Goal: Task Accomplishment & Management: Manage account settings

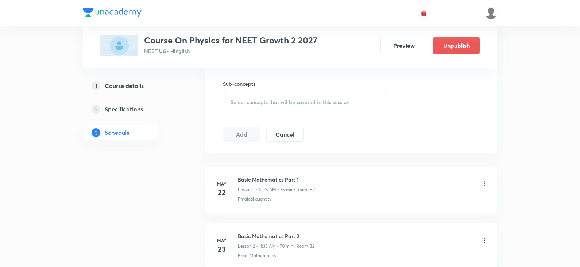
scroll to position [401, 0]
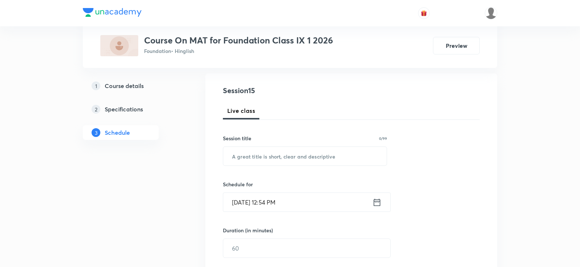
scroll to position [73, 0]
click at [270, 158] on input "text" at bounding box center [305, 155] width 164 height 19
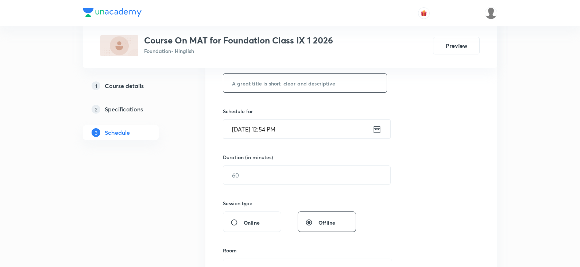
scroll to position [146, 0]
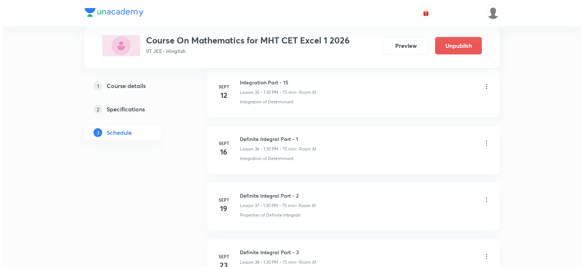
scroll to position [3034, 0]
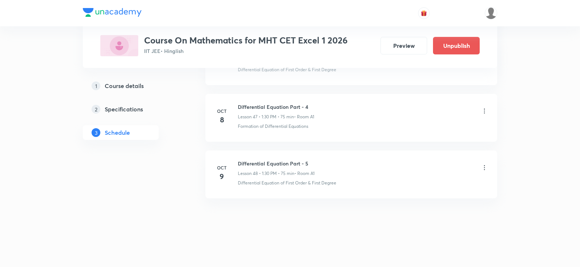
click at [485, 110] on icon at bounding box center [484, 110] width 7 height 7
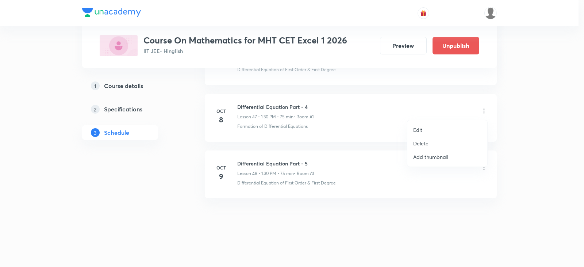
click at [420, 127] on p "Edit" at bounding box center [417, 130] width 9 height 8
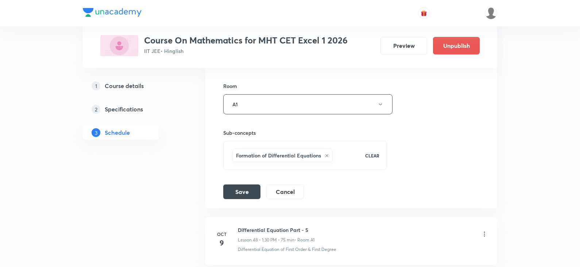
scroll to position [2906, 0]
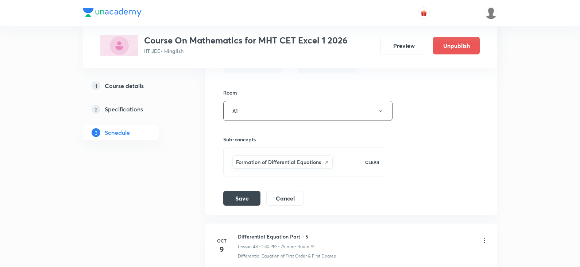
click at [327, 161] on icon at bounding box center [327, 162] width 3 height 3
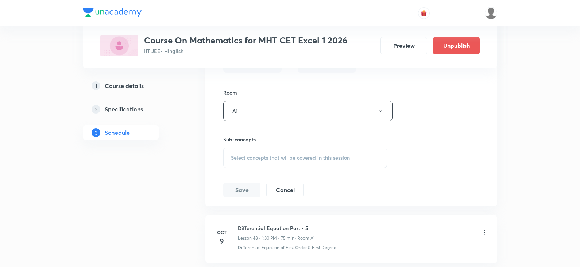
click at [266, 158] on span "Select concepts that wil be covered in this session" at bounding box center [290, 158] width 119 height 6
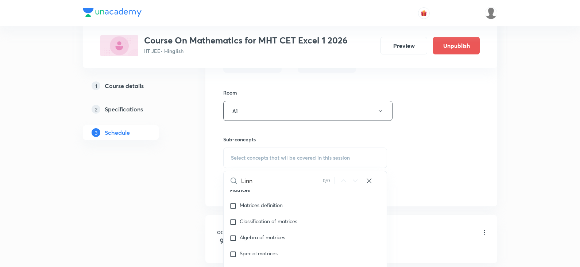
scroll to position [695, 0]
drag, startPoint x: 262, startPoint y: 180, endPoint x: 251, endPoint y: 182, distance: 10.7
click at [251, 182] on input "Linner" at bounding box center [282, 180] width 82 height 19
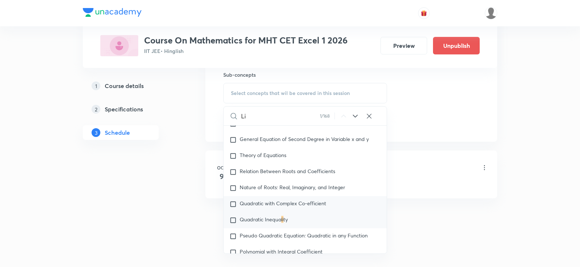
scroll to position [249, 0]
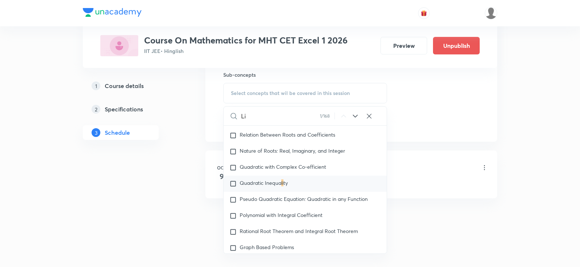
click at [259, 118] on input "Li" at bounding box center [280, 116] width 79 height 19
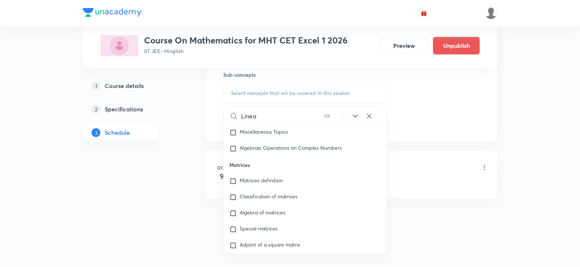
scroll to position [695, 0]
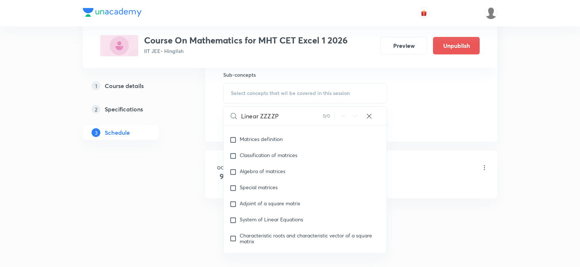
drag, startPoint x: 274, startPoint y: 116, endPoint x: 261, endPoint y: 117, distance: 13.6
click at [261, 117] on input "Linear ZZZZP" at bounding box center [282, 116] width 82 height 19
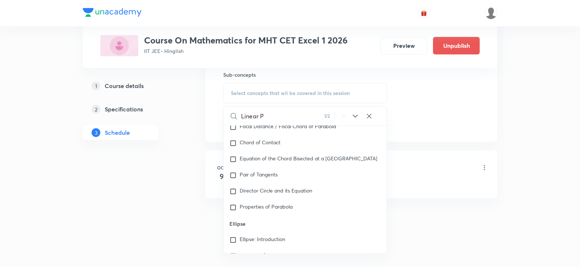
click at [267, 116] on input "Linear P" at bounding box center [282, 116] width 83 height 19
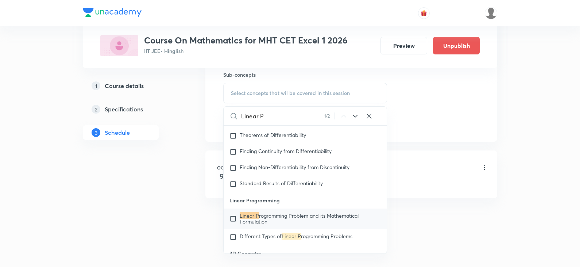
scroll to position [7295, 0]
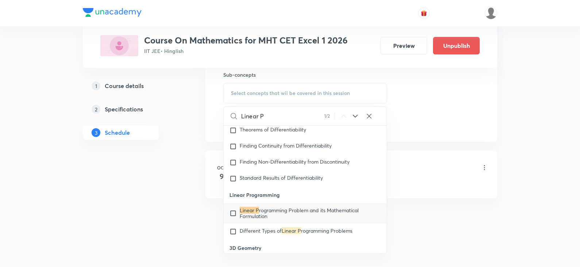
type input "Linear P"
click at [232, 219] on input "checkbox" at bounding box center [235, 213] width 10 height 12
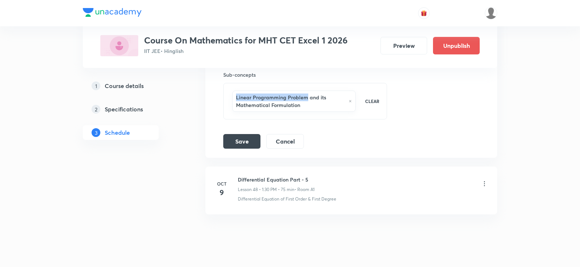
drag, startPoint x: 236, startPoint y: 97, endPoint x: 306, endPoint y: 99, distance: 70.1
click at [306, 99] on h6 "Linear Programming Problem and its Mathematical Formulation" at bounding box center [290, 100] width 109 height 15
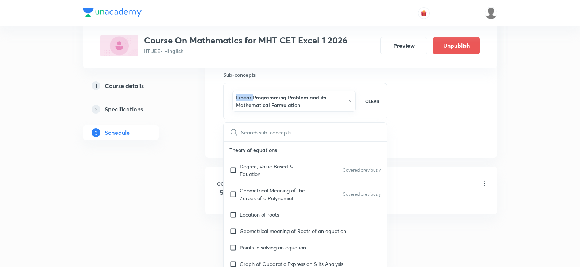
checkbox input "true"
drag, startPoint x: 235, startPoint y: 96, endPoint x: 308, endPoint y: 98, distance: 73.0
click at [308, 98] on div "Linear Programming Problem and its Mathematical Formulation" at bounding box center [293, 101] width 123 height 21
copy h6 "Linear Programming Problem"
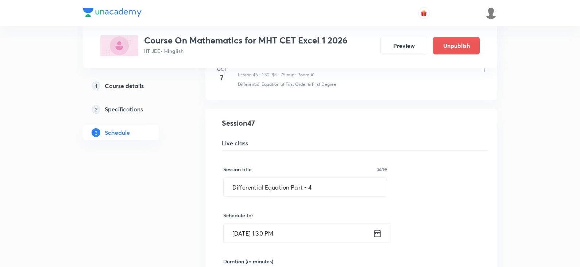
scroll to position [2642, 0]
drag, startPoint x: 231, startPoint y: 191, endPoint x: 288, endPoint y: 188, distance: 57.4
click at [288, 188] on input "Differential Equation Part - 4" at bounding box center [305, 187] width 163 height 19
paste input "Linear Programming Problem"
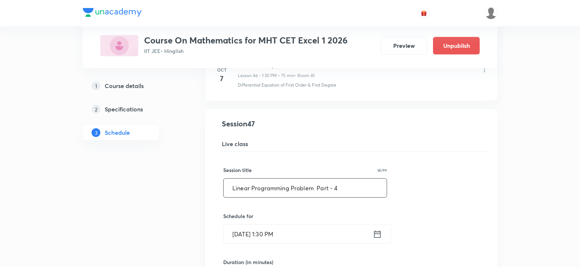
click at [342, 188] on input "Linear Programming Problem Part - 4" at bounding box center [305, 187] width 163 height 19
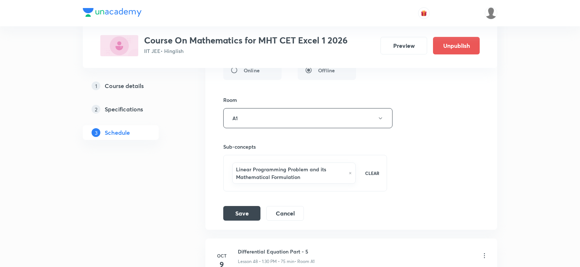
scroll to position [2934, 0]
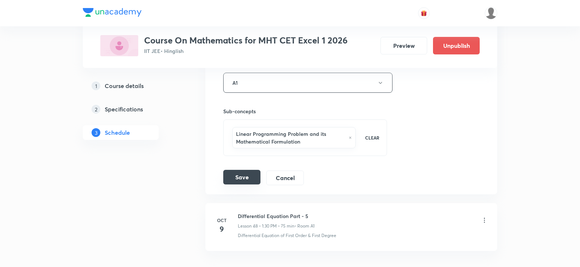
type input "Linear Programming Problem Part - 1"
click at [250, 179] on button "Save" at bounding box center [241, 177] width 37 height 15
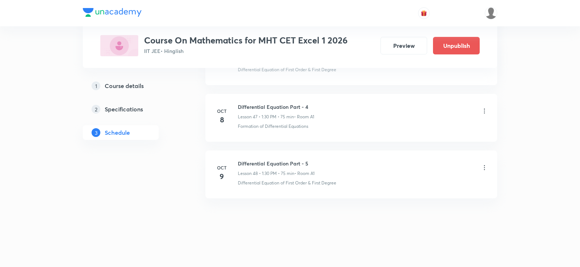
scroll to position [2698, 0]
click at [486, 169] on icon at bounding box center [484, 167] width 7 height 7
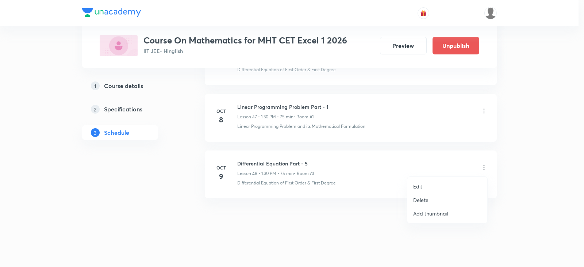
click at [421, 188] on p "Edit" at bounding box center [417, 186] width 9 height 8
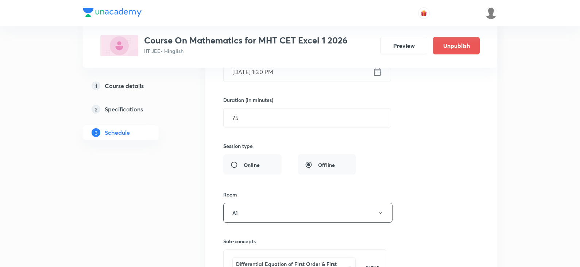
scroll to position [2917, 0]
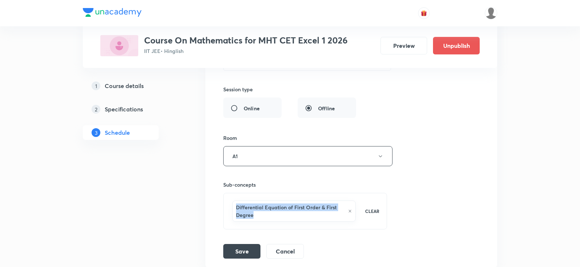
drag, startPoint x: 237, startPoint y: 206, endPoint x: 273, endPoint y: 216, distance: 37.6
click at [273, 216] on h6 "Differential Equation of First Order & First Degree" at bounding box center [290, 210] width 108 height 15
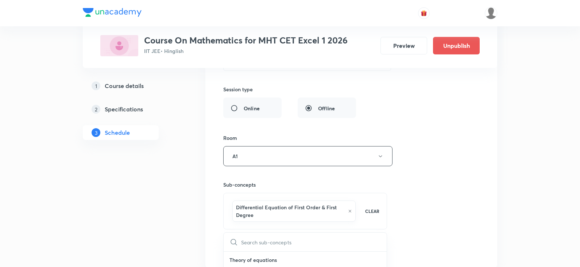
checkbox input "true"
click at [350, 210] on icon at bounding box center [350, 211] width 4 height 4
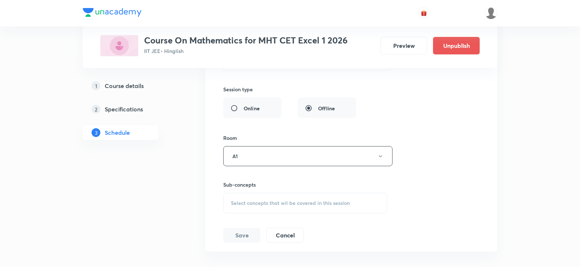
click at [274, 202] on span "Select concepts that wil be covered in this session" at bounding box center [290, 203] width 119 height 6
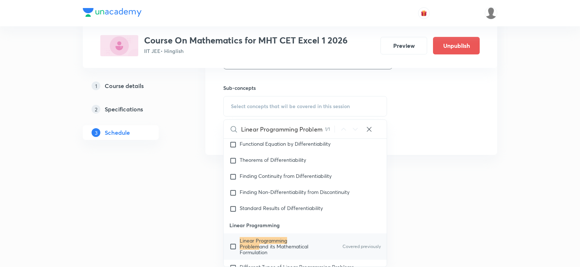
scroll to position [7295, 0]
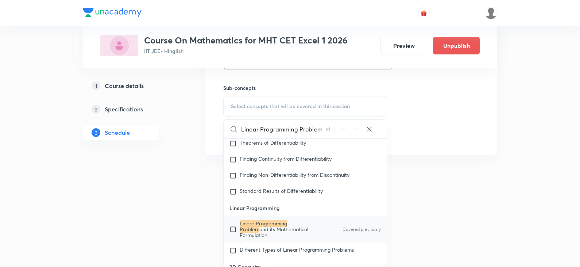
type input "Linear Programming Problem"
click at [234, 237] on input "checkbox" at bounding box center [235, 229] width 10 height 18
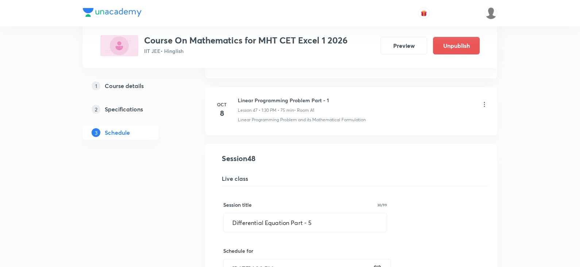
scroll to position [2695, 0]
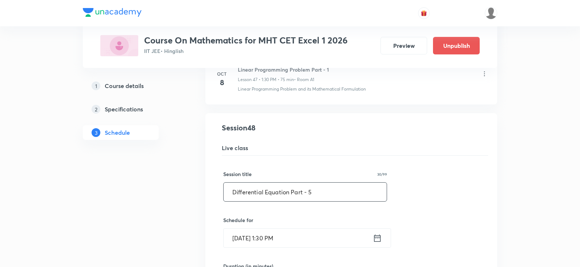
drag, startPoint x: 232, startPoint y: 192, endPoint x: 289, endPoint y: 197, distance: 57.5
click at [289, 197] on input "Differential Equation Part - 5" at bounding box center [305, 191] width 163 height 19
paste input "Linear Programming Problem"
click at [340, 192] on input "Linear Programming Problem Part - 5" at bounding box center [305, 191] width 163 height 19
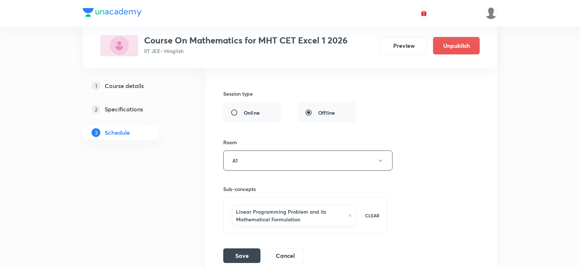
scroll to position [2914, 0]
type input "Linear Programming Problem Part - 2"
click at [231, 255] on button "Save" at bounding box center [241, 254] width 37 height 15
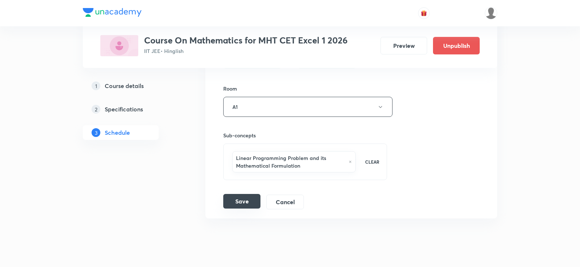
click at [249, 201] on button "Save" at bounding box center [241, 201] width 37 height 15
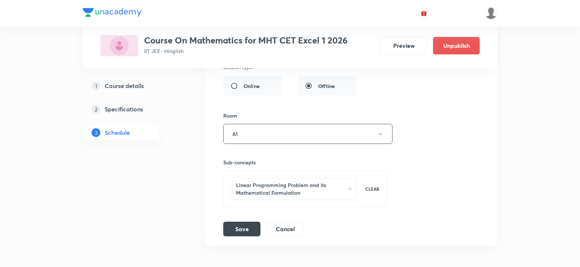
scroll to position [3007, 0]
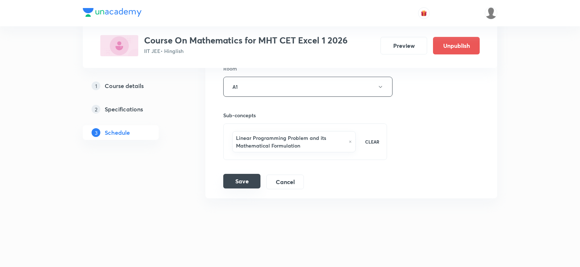
click at [242, 180] on button "Save" at bounding box center [241, 181] width 37 height 15
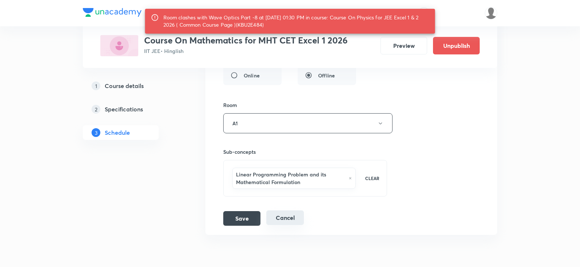
click at [269, 219] on button "Cancel" at bounding box center [285, 217] width 38 height 15
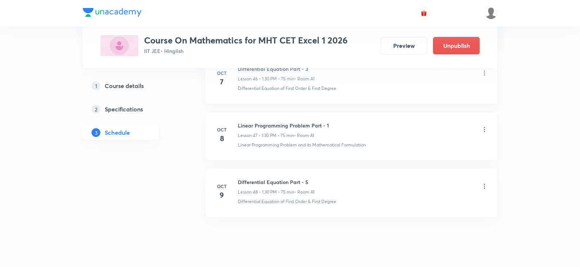
scroll to position [2662, 0]
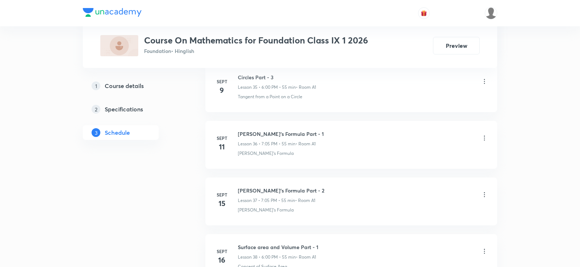
scroll to position [2920, 0]
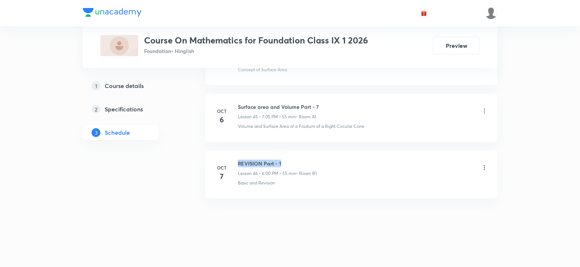
drag, startPoint x: 238, startPoint y: 163, endPoint x: 315, endPoint y: 163, distance: 77.4
click at [315, 163] on div "Oct 7 REVISION Part - 1 Lesson 46 • 6:00 PM • 55 min • Room B1 Basic and Revisi…" at bounding box center [352, 172] width 274 height 27
copy h6 "REVISION Part - 1"
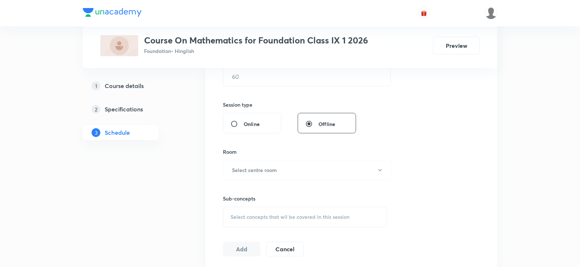
scroll to position [70, 0]
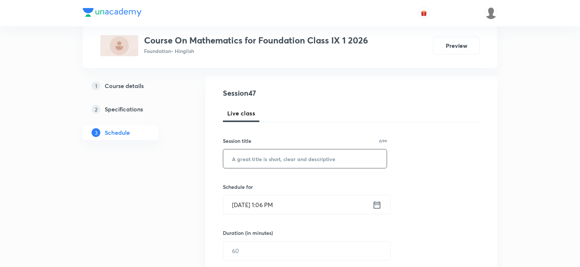
click at [258, 160] on input "text" at bounding box center [305, 158] width 164 height 19
paste input "REVISION Part - 1"
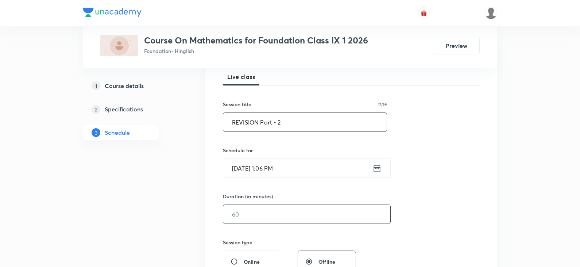
type input "REVISION Part - 2"
click at [244, 212] on input "text" at bounding box center [306, 214] width 167 height 19
type input "7"
type input "55"
click at [239, 171] on input "Oct 8, 2025, 1:06 PM" at bounding box center [297, 168] width 149 height 19
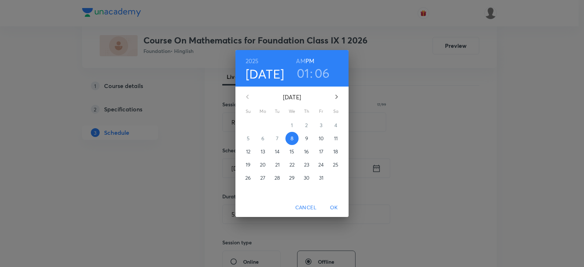
click at [379, 73] on div "2025 Oct 8 01 : 06 AM PM October 2025 Su Mo Tu We Th Fr Sa 28 29 30 1 2 3 4 5 6…" at bounding box center [292, 133] width 584 height 267
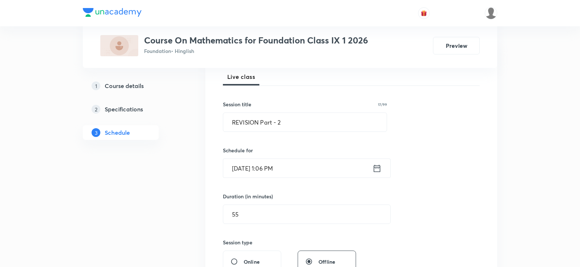
click at [239, 168] on input "Oct 8, 2025, 1:06 PM" at bounding box center [297, 168] width 149 height 19
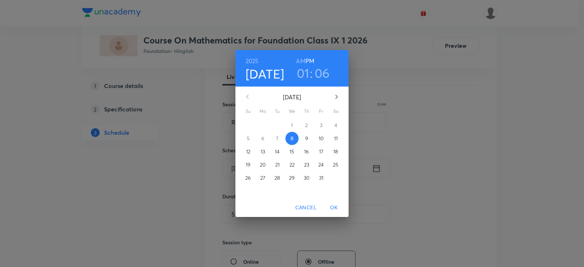
click at [379, 72] on div "2025 Oct 8 01 : 06 AM PM October 2025 Su Mo Tu We Th Fr Sa 28 29 30 1 2 3 4 5 6…" at bounding box center [292, 133] width 584 height 267
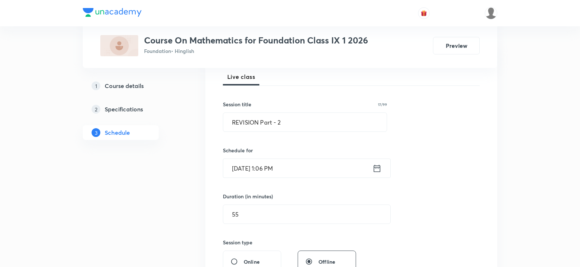
click at [239, 170] on input "Oct 8, 2025, 1:06 PM" at bounding box center [297, 168] width 149 height 19
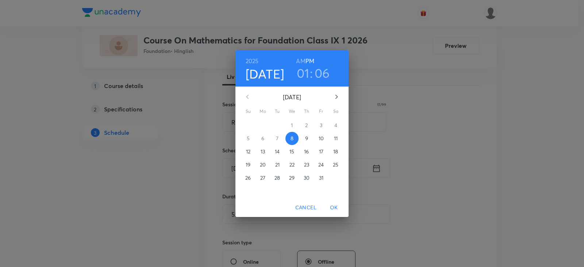
click at [305, 137] on p "9" at bounding box center [306, 138] width 3 height 7
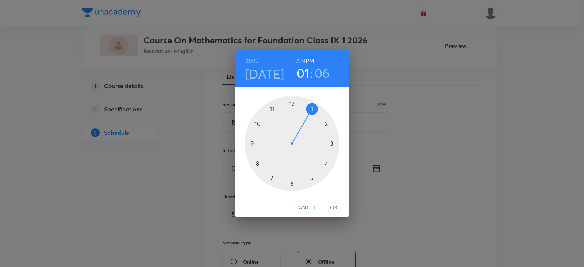
click at [293, 185] on div at bounding box center [292, 143] width 95 height 95
click at [290, 104] on div at bounding box center [292, 143] width 95 height 95
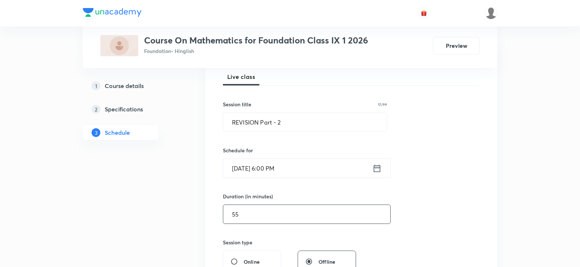
click at [265, 214] on input "55" at bounding box center [306, 214] width 167 height 19
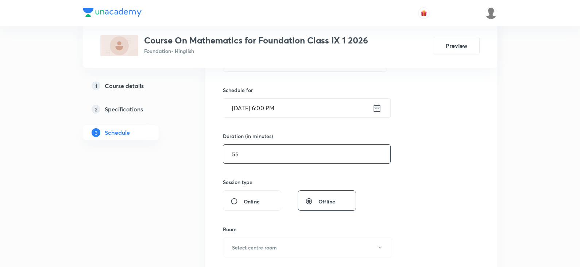
scroll to position [216, 0]
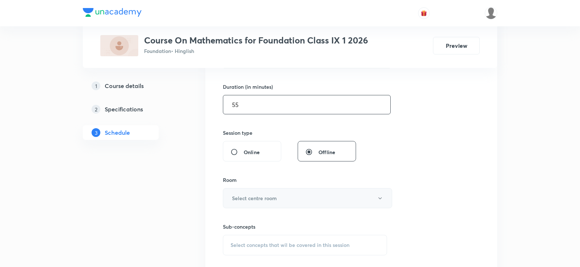
click at [250, 198] on h6 "Select centre room" at bounding box center [254, 198] width 45 height 8
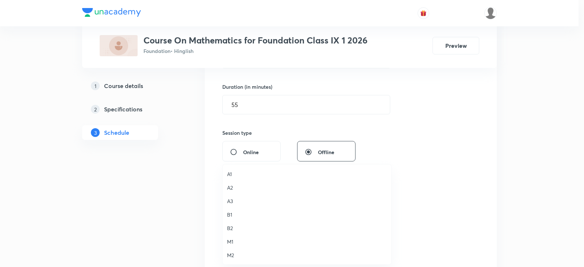
click at [232, 169] on li "A1" at bounding box center [307, 174] width 169 height 14
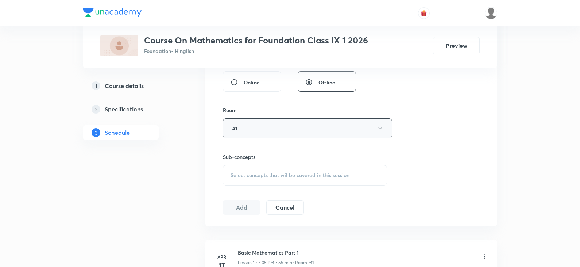
scroll to position [362, 0]
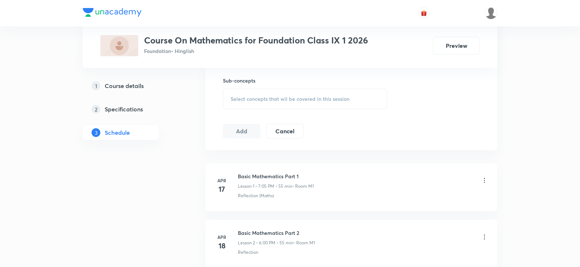
click at [253, 96] on span "Select concepts that wil be covered in this session" at bounding box center [290, 99] width 119 height 6
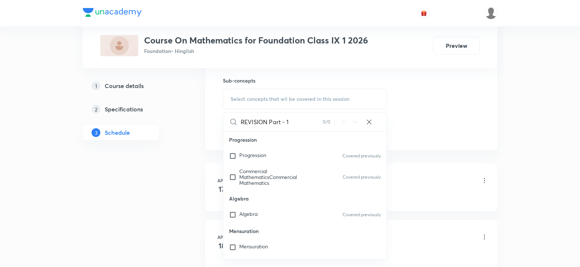
drag, startPoint x: 267, startPoint y: 122, endPoint x: 341, endPoint y: 126, distance: 74.6
click at [338, 122] on div "REVISION Part - 1 0 / 0 ​" at bounding box center [305, 121] width 164 height 19
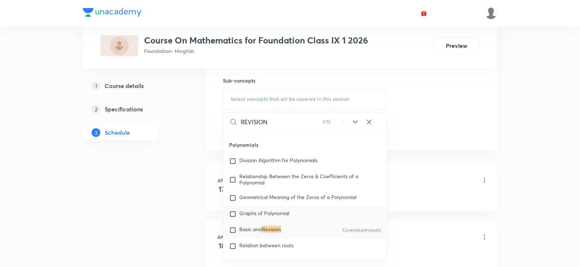
scroll to position [1339, 0]
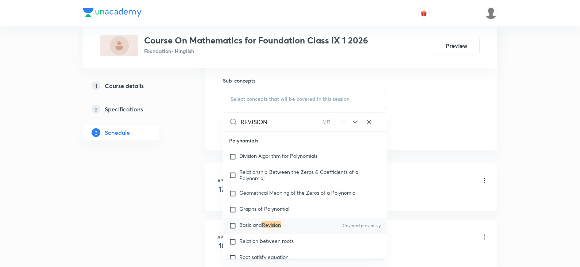
type input "REVISION"
click at [234, 226] on input "checkbox" at bounding box center [234, 225] width 10 height 7
checkbox input "true"
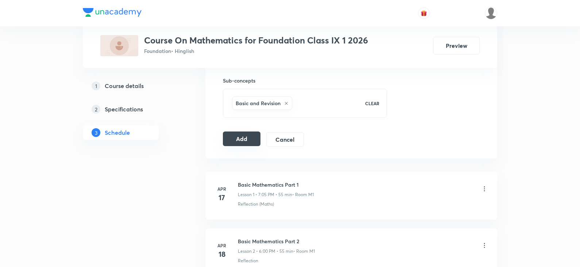
click at [241, 142] on button "Add" at bounding box center [242, 138] width 38 height 15
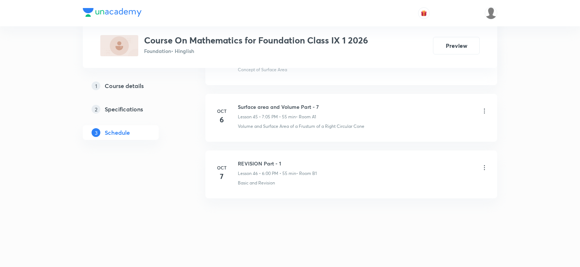
scroll to position [2585, 0]
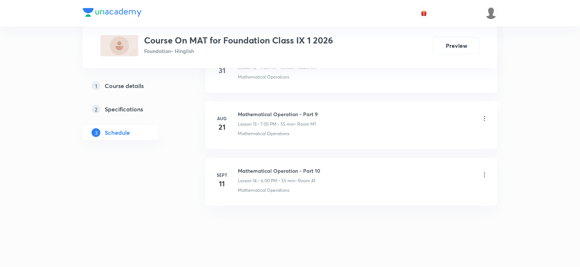
scroll to position [1110, 0]
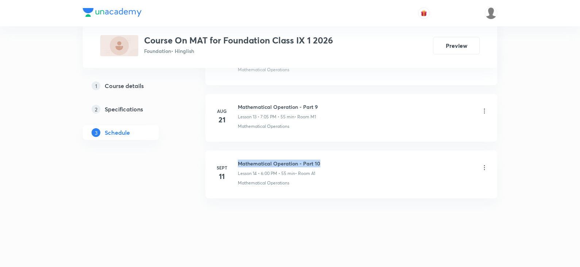
drag, startPoint x: 238, startPoint y: 163, endPoint x: 345, endPoint y: 157, distance: 106.7
click at [345, 157] on li "Sept 11 Mathematical Operation - Part 10 Lesson 14 • 6:00 PM • 55 min • Room A1…" at bounding box center [351, 174] width 292 height 48
copy h6 "Mathematical Operation - Part 10"
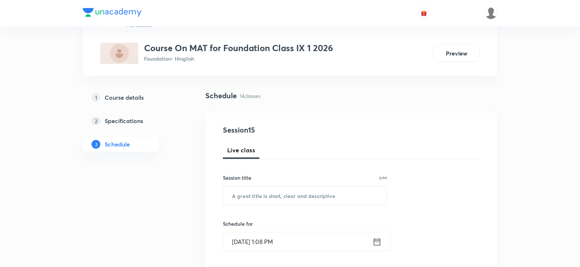
scroll to position [0, 0]
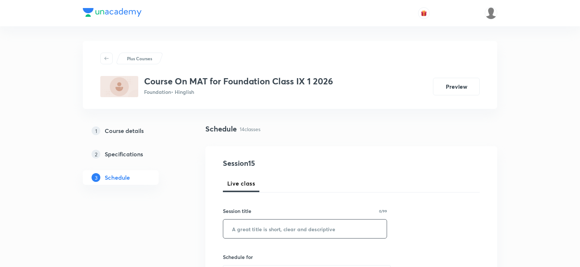
click at [287, 230] on input "text" at bounding box center [305, 228] width 164 height 19
paste input "Mathematical Operation - Part 10"
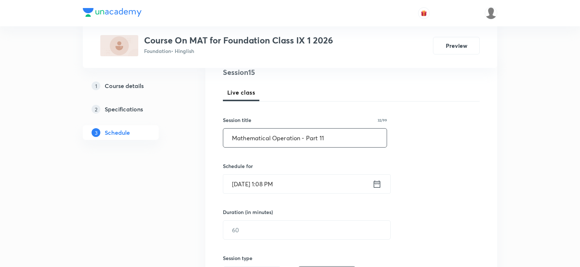
scroll to position [125, 0]
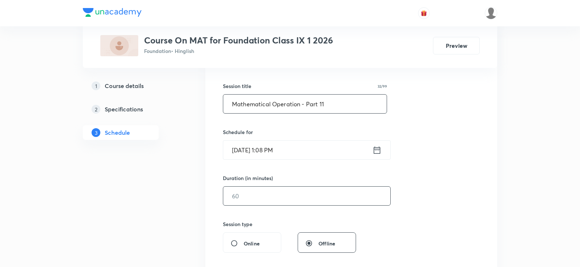
type input "Mathematical Operation - Part 11"
click at [297, 192] on input "text" at bounding box center [306, 195] width 167 height 19
type input "55"
click at [269, 151] on input "Oct 8, 2025, 1:08 PM" at bounding box center [297, 150] width 149 height 19
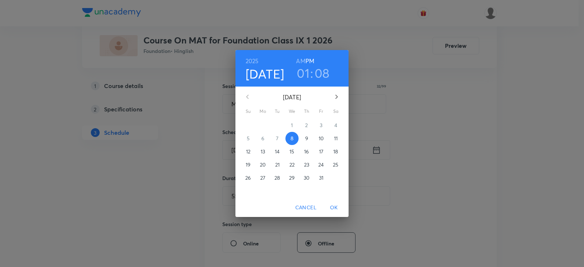
click at [274, 74] on h4 "Oct 8" at bounding box center [265, 73] width 39 height 15
click at [307, 139] on p "9" at bounding box center [306, 138] width 3 height 7
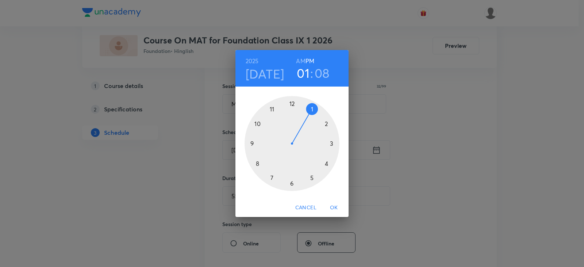
click at [274, 177] on div at bounding box center [292, 143] width 95 height 95
click at [313, 109] on div at bounding box center [292, 143] width 95 height 95
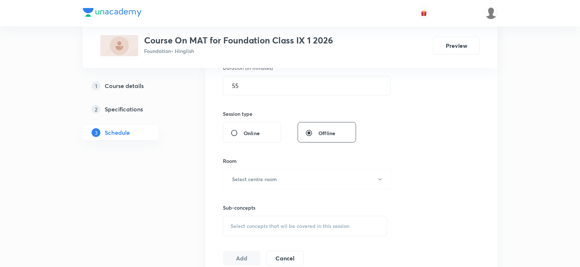
scroll to position [271, 0]
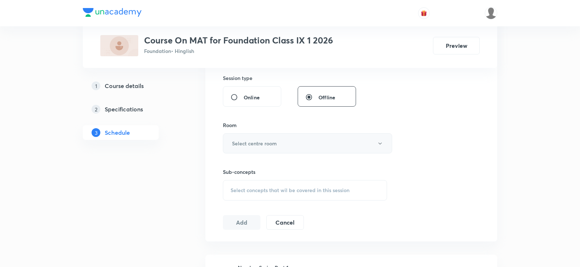
click at [282, 141] on button "Select centre room" at bounding box center [307, 143] width 169 height 20
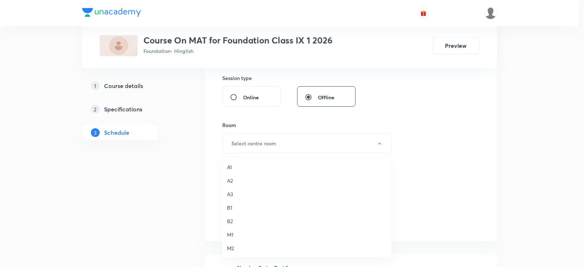
click at [233, 169] on span "A1" at bounding box center [307, 167] width 160 height 8
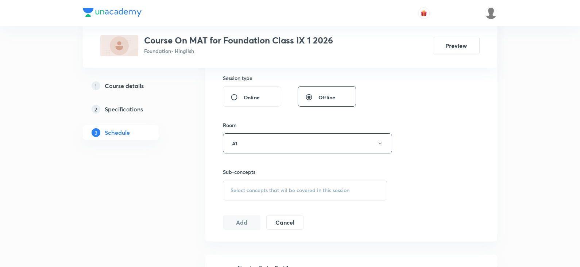
scroll to position [307, 0]
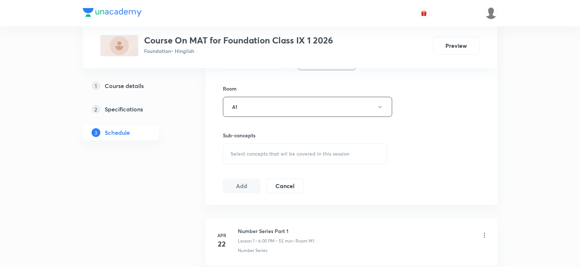
click at [246, 158] on div "Select concepts that wil be covered in this session" at bounding box center [305, 153] width 164 height 20
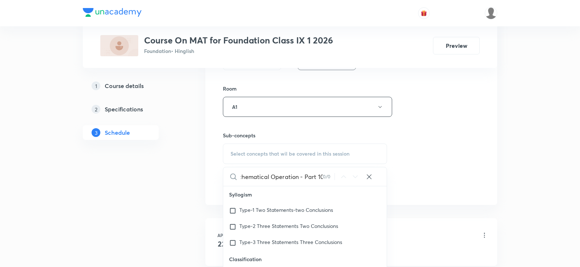
scroll to position [0, 11]
drag, startPoint x: 301, startPoint y: 177, endPoint x: 363, endPoint y: 168, distance: 62.7
click at [363, 168] on div "Mathematical Operation - Part 10 0 / 0 ​" at bounding box center [305, 176] width 164 height 19
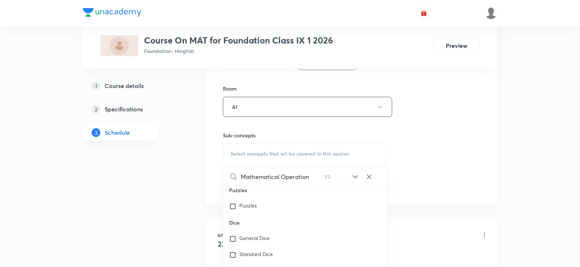
scroll to position [727, 0]
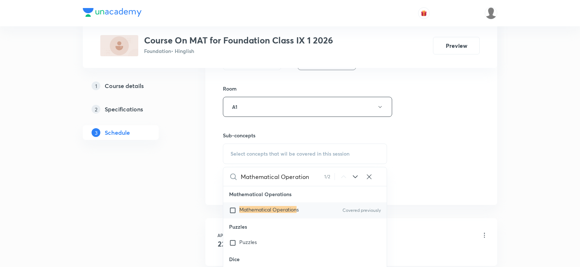
type input "Mathematical Operation"
click at [259, 208] on mark "Mathematical Operation" at bounding box center [267, 209] width 57 height 7
checkbox input "true"
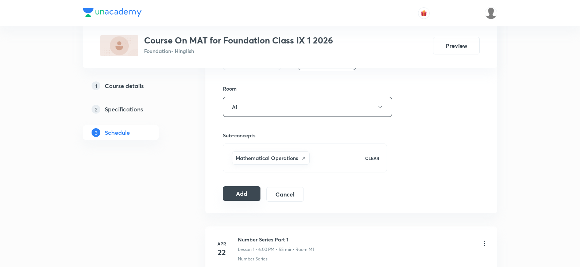
click at [232, 189] on button "Add" at bounding box center [242, 193] width 38 height 15
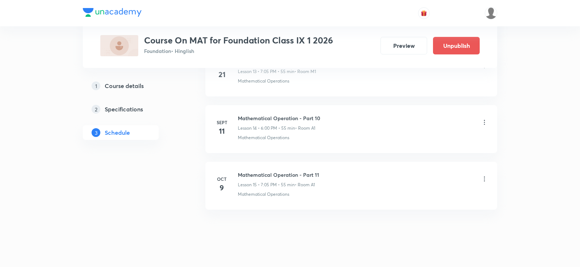
scroll to position [831, 0]
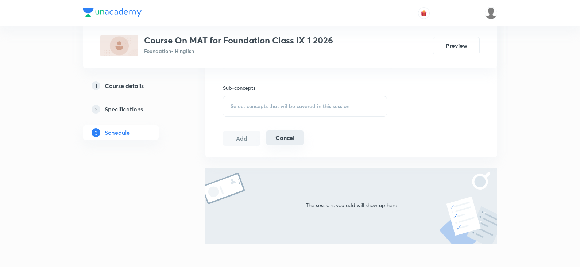
click at [292, 138] on button "Cancel" at bounding box center [285, 137] width 38 height 15
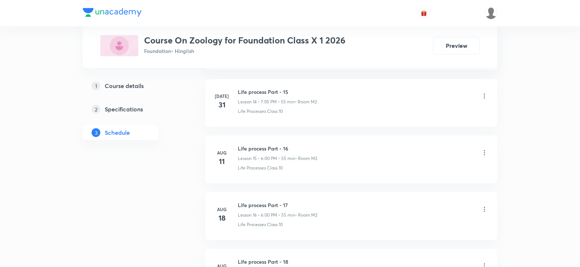
scroll to position [1450, 0]
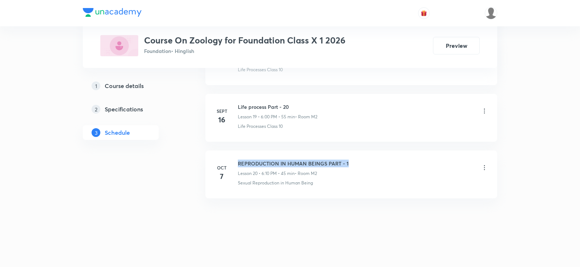
drag, startPoint x: 239, startPoint y: 161, endPoint x: 365, endPoint y: 161, distance: 126.6
click at [365, 161] on div "REPRODUCTION IN HUMAN BEINGS PART - 1 Lesson 20 • 6:10 PM • 45 min • Room M2" at bounding box center [363, 167] width 250 height 17
copy h6 "REPRODUCTION IN HUMAN BEINGS PART - 1"
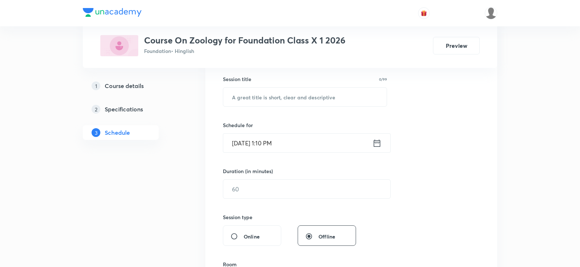
scroll to position [80, 0]
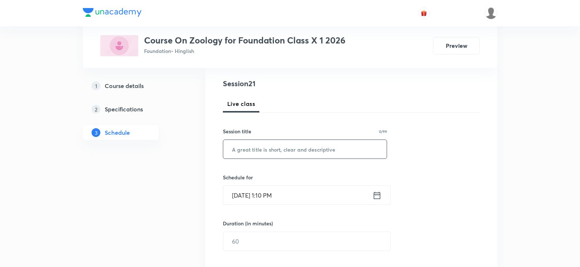
click at [296, 149] on input "text" at bounding box center [305, 149] width 164 height 19
paste input "REPRODUCTION IN HUMAN BEINGS PART - 1"
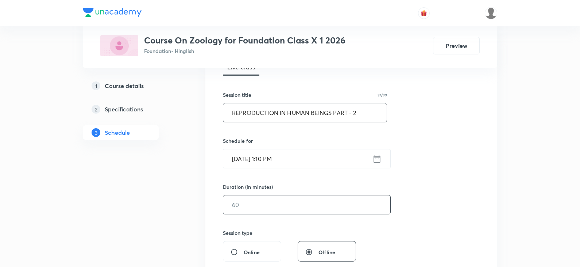
type input "REPRODUCTION IN HUMAN BEINGS PART - 2"
click at [252, 203] on input "text" at bounding box center [306, 204] width 167 height 19
type input "55"
click at [241, 162] on input "[DATE] 1:10 PM" at bounding box center [297, 158] width 149 height 19
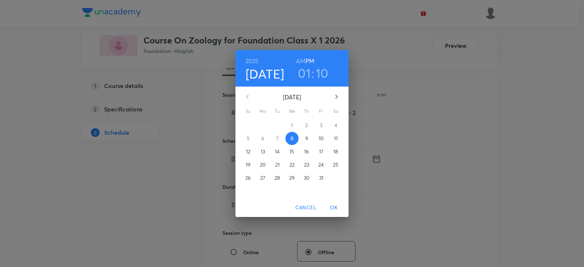
click at [307, 139] on p "9" at bounding box center [306, 138] width 3 height 7
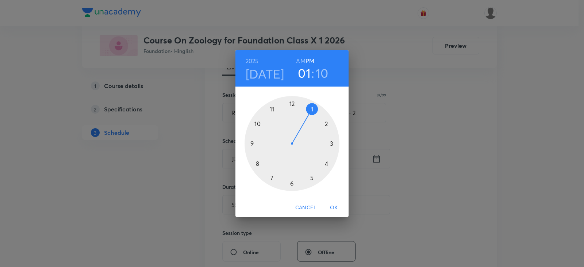
click at [292, 184] on div at bounding box center [292, 143] width 95 height 95
click at [291, 102] on div at bounding box center [292, 143] width 95 height 95
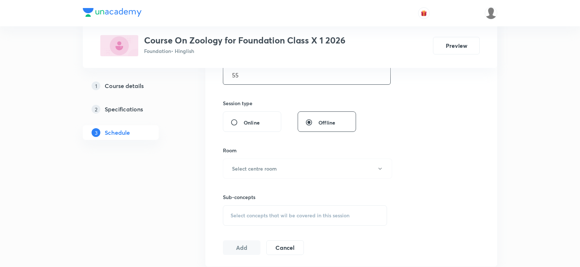
scroll to position [262, 0]
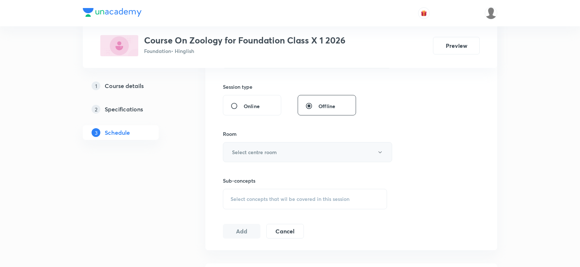
click at [266, 155] on h6 "Select centre room" at bounding box center [254, 152] width 45 height 8
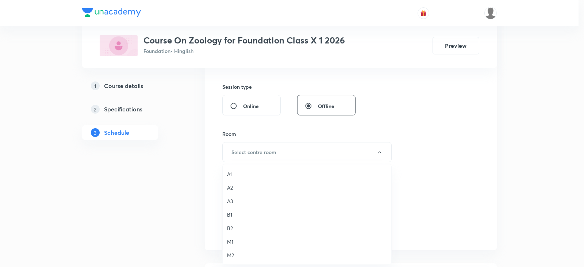
click at [228, 253] on span "M2" at bounding box center [307, 255] width 160 height 8
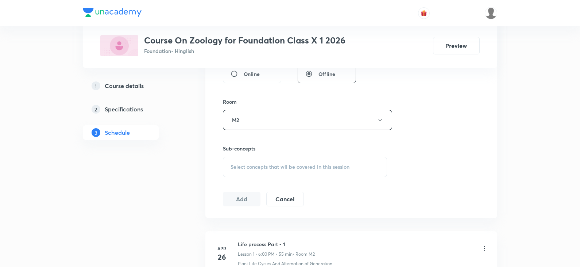
scroll to position [335, 0]
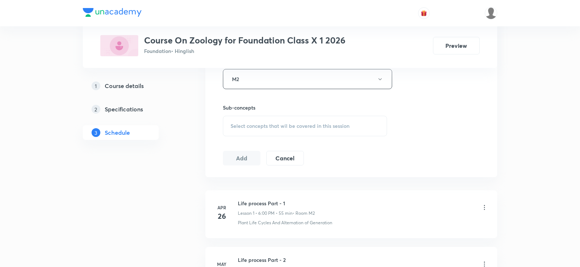
click at [272, 125] on span "Select concepts that wil be covered in this session" at bounding box center [290, 126] width 119 height 6
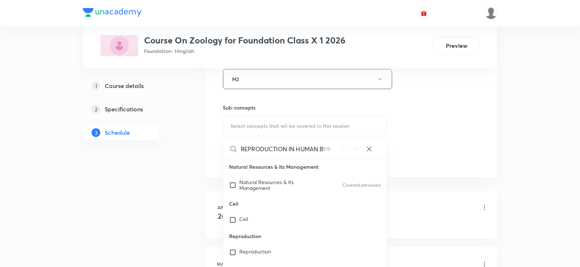
scroll to position [0, 43]
drag, startPoint x: 301, startPoint y: 149, endPoint x: 382, endPoint y: 149, distance: 81.8
click at [382, 149] on div "REPRODUCTION IN HUMAN BEINGS PART - 1 0 / 0 ​" at bounding box center [305, 148] width 164 height 19
type input "REPRODUCTION IN HUMAN BEINGS"
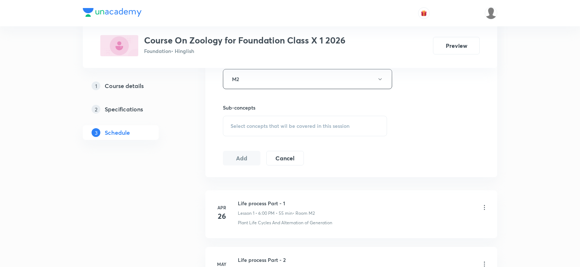
click at [251, 126] on span "Select concepts that wil be covered in this session" at bounding box center [290, 126] width 119 height 6
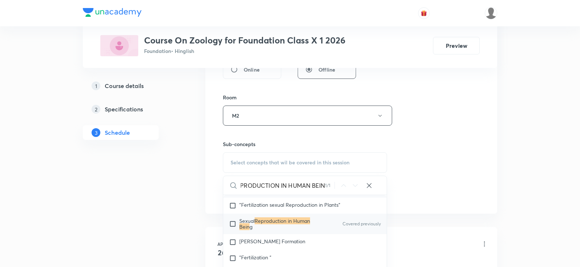
scroll to position [8273, 0]
type input "REPRODUCTION IN HUMAN BEIN"
click at [231, 219] on input "checkbox" at bounding box center [234, 223] width 10 height 12
checkbox input "true"
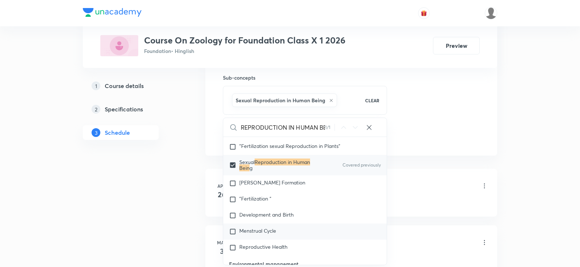
scroll to position [372, 0]
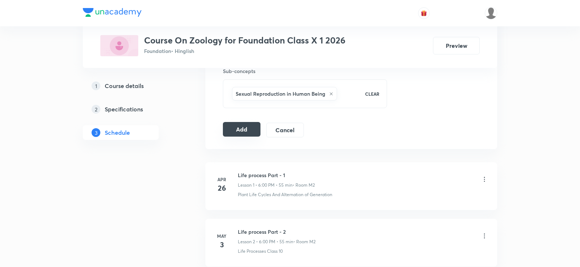
click at [242, 135] on button "Add" at bounding box center [242, 129] width 38 height 15
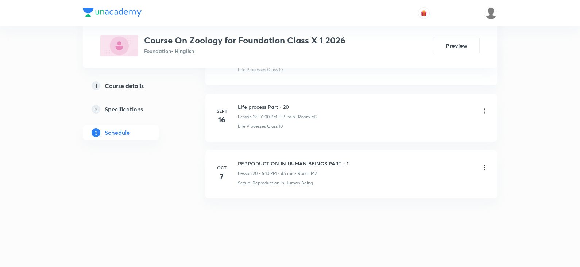
scroll to position [1114, 0]
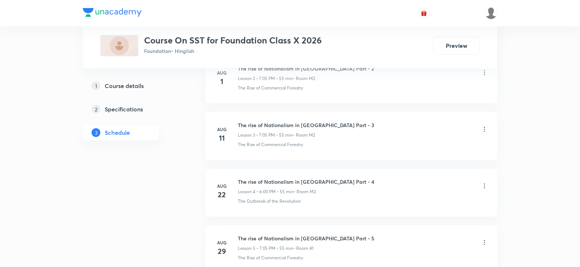
scroll to position [884, 0]
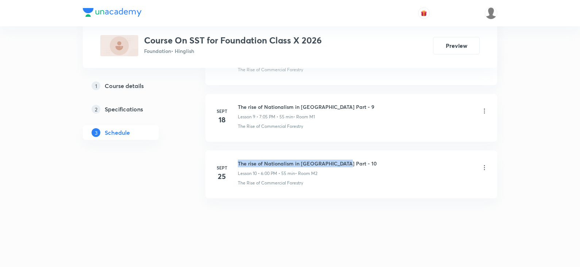
drag, startPoint x: 239, startPoint y: 163, endPoint x: 401, endPoint y: 164, distance: 162.0
click at [401, 164] on div "The rise of Nationalism in [GEOGRAPHIC_DATA] Part - 10 Lesson 10 • 6:00 PM • 55…" at bounding box center [363, 167] width 250 height 17
copy h6 "The rise of Nationalism in [GEOGRAPHIC_DATA] Part - 10"
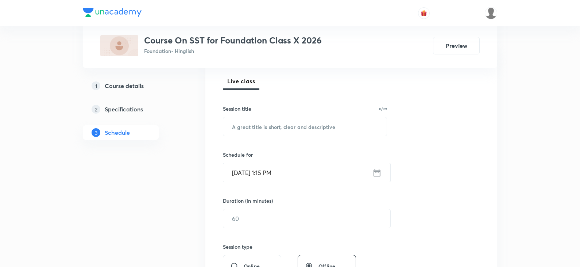
scroll to position [0, 0]
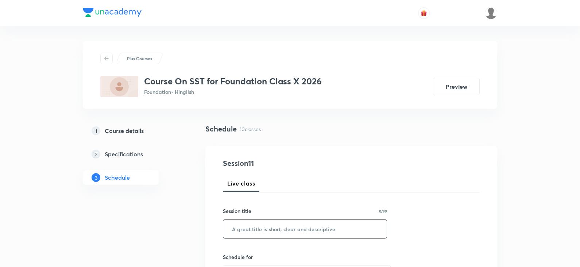
click at [308, 231] on input "text" at bounding box center [305, 228] width 164 height 19
paste input "The rise of Nationalism in Europe Part - 10"
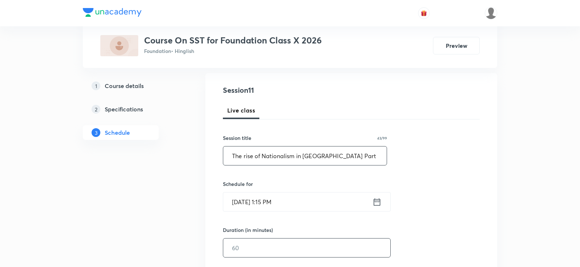
type input "The rise of Nationalism in Europe Part - 11"
click at [256, 249] on input "text" at bounding box center [306, 247] width 167 height 19
type input "55"
click at [240, 204] on input "Oct 8, 2025, 1:15 PM" at bounding box center [297, 201] width 149 height 19
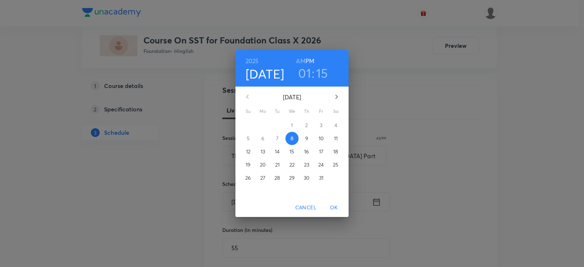
click at [310, 140] on span "9" at bounding box center [306, 138] width 13 height 7
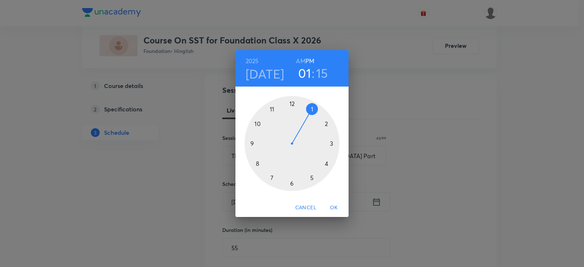
click at [270, 179] on div at bounding box center [292, 143] width 95 height 95
click at [312, 109] on div at bounding box center [292, 143] width 95 height 95
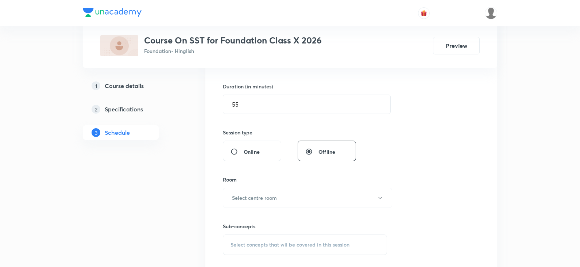
scroll to position [255, 0]
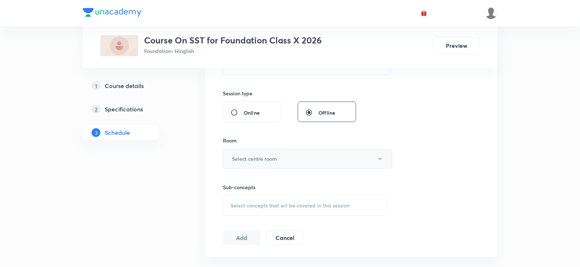
click at [257, 159] on h6 "Select centre room" at bounding box center [254, 159] width 45 height 8
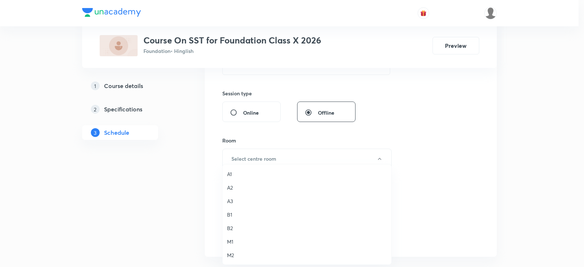
click at [231, 254] on span "M2" at bounding box center [307, 255] width 160 height 8
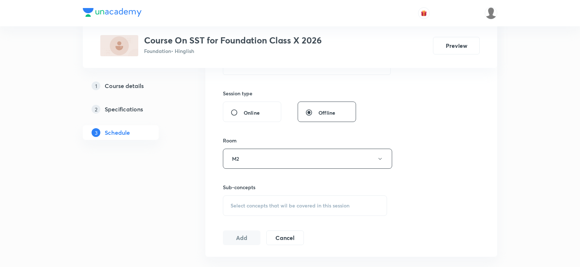
click at [287, 207] on span "Select concepts that wil be covered in this session" at bounding box center [290, 206] width 119 height 6
type input "The rise of Nationalism in Europe Part - 10"
drag, startPoint x: 299, startPoint y: 228, endPoint x: 397, endPoint y: 228, distance: 98.2
click at [397, 228] on div "Session 11 Live class Session title 43/99 The rise of Nationalism in Europe Par…" at bounding box center [351, 73] width 257 height 343
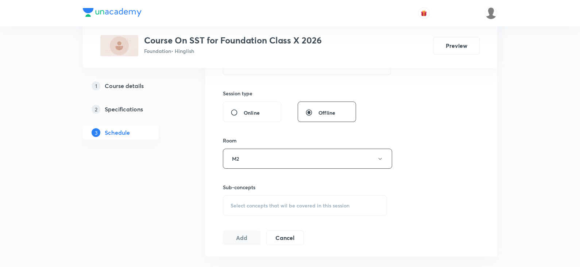
click at [285, 207] on span "Select concepts that wil be covered in this session" at bounding box center [290, 206] width 119 height 6
type input "The rise of Nationalism in Europe Part - 10"
drag, startPoint x: 300, startPoint y: 230, endPoint x: 455, endPoint y: 211, distance: 156.7
click at [451, 212] on div "Session 11 Live class Session title 43/99 The rise of Nationalism in Europe Par…" at bounding box center [351, 73] width 257 height 343
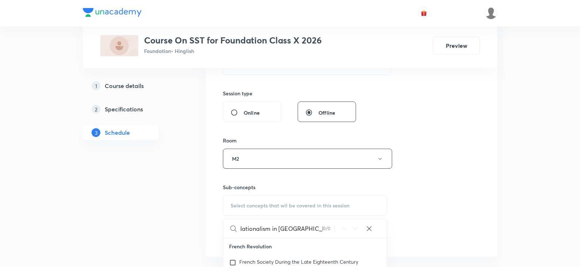
scroll to position [0, 0]
click at [304, 206] on span "Select concepts that wil be covered in this session" at bounding box center [290, 206] width 119 height 6
drag, startPoint x: 301, startPoint y: 230, endPoint x: 326, endPoint y: 231, distance: 24.8
click at [326, 231] on div "The rise of Nationalism in Europe Part - 10 0 / 0 ​" at bounding box center [305, 228] width 164 height 19
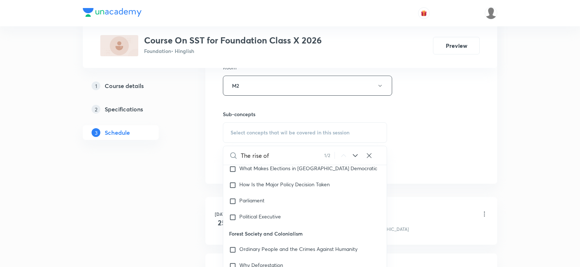
scroll to position [3671, 0]
type input "The rise of"
checkbox input "true"
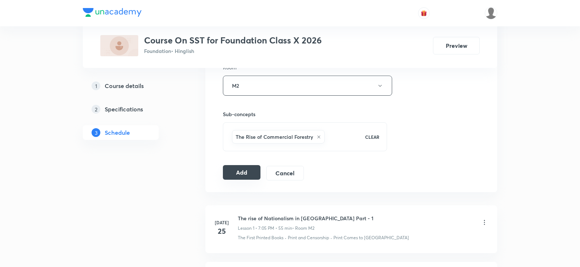
click at [244, 173] on button "Add" at bounding box center [242, 172] width 38 height 15
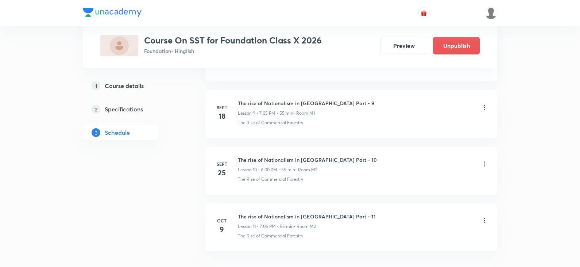
scroll to position [605, 0]
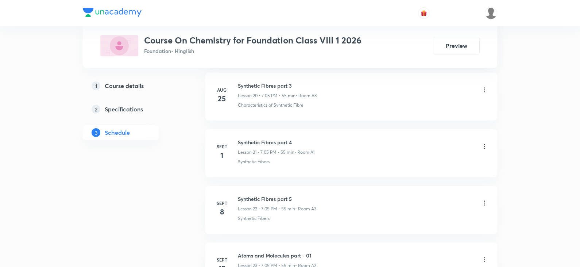
scroll to position [1732, 0]
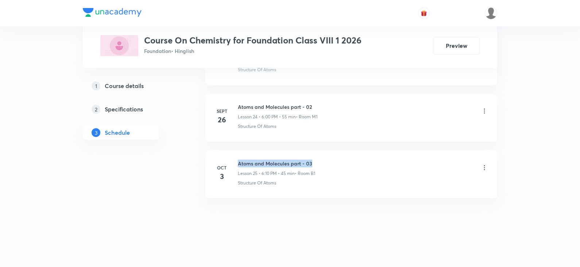
drag, startPoint x: 238, startPoint y: 162, endPoint x: 322, endPoint y: 157, distance: 83.8
click at [322, 157] on li "[DATE] Atoms and Molecules part - 03 Lesson 25 • 6:10 PM • 45 min • Room B1 Str…" at bounding box center [351, 174] width 292 height 48
copy h6 "Atoms and Molecules part - 03"
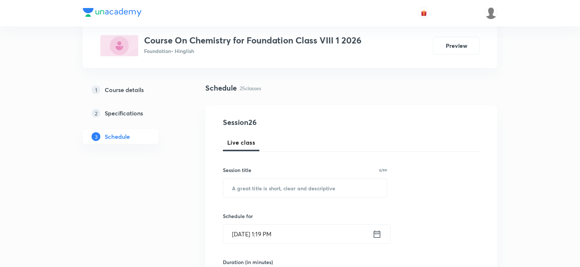
scroll to position [33, 0]
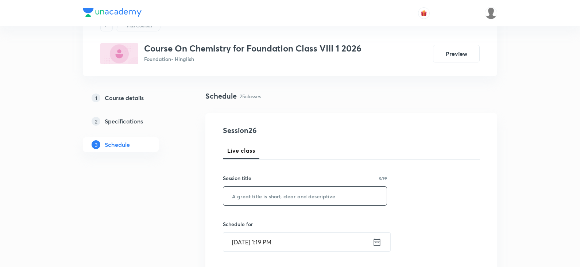
click at [338, 200] on input "text" at bounding box center [305, 195] width 164 height 19
paste input "Atoms and Molecules part - 03"
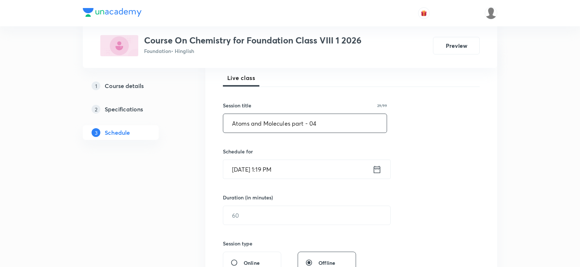
scroll to position [106, 0]
type input "Atoms and Molecules part - 04"
click at [259, 215] on input "text" at bounding box center [306, 214] width 167 height 19
type input "55"
click at [235, 169] on input "[DATE] 1:19 PM" at bounding box center [297, 168] width 149 height 19
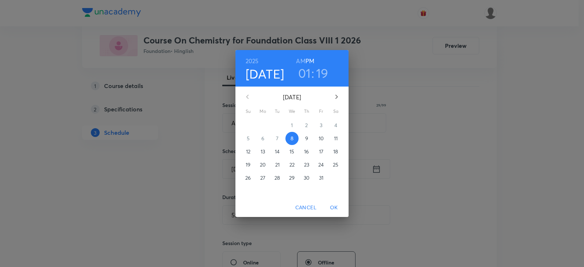
click at [325, 142] on span "10" at bounding box center [321, 138] width 13 height 7
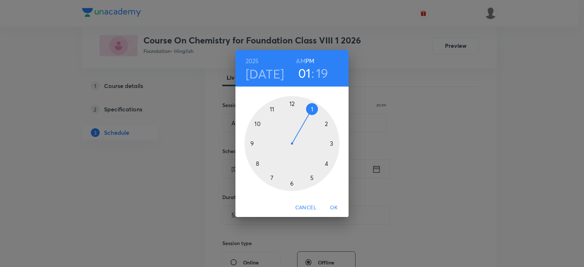
click at [308, 72] on h3 "01" at bounding box center [304, 72] width 13 height 15
click at [293, 185] on div at bounding box center [292, 143] width 95 height 95
click at [293, 103] on div at bounding box center [292, 143] width 95 height 95
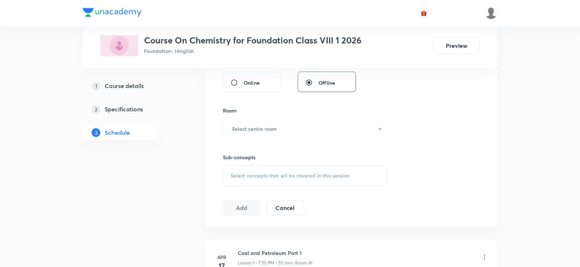
scroll to position [288, 0]
click at [255, 128] on h6 "Select centre room" at bounding box center [254, 126] width 45 height 8
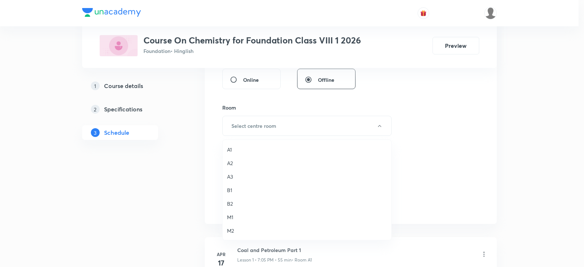
click at [234, 162] on span "A2" at bounding box center [307, 163] width 160 height 8
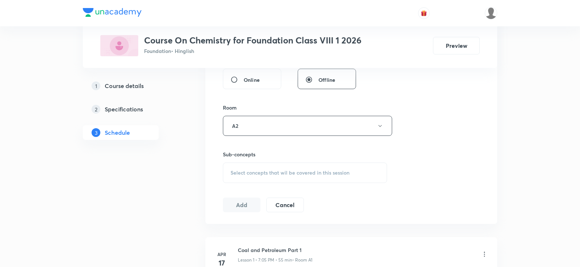
click at [250, 170] on span "Select concepts that wil be covered in this session" at bounding box center [290, 173] width 119 height 6
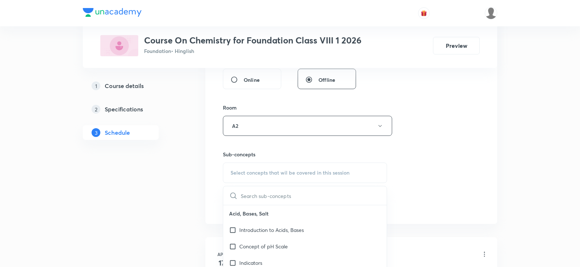
type input "Atoms and Molecules part - 03"
drag, startPoint x: 300, startPoint y: 197, endPoint x: 398, endPoint y: 190, distance: 97.7
click at [398, 190] on div "Session 26 Live class Session title 29/99 Atoms and Molecules part - 04 ​ Sched…" at bounding box center [351, 40] width 257 height 343
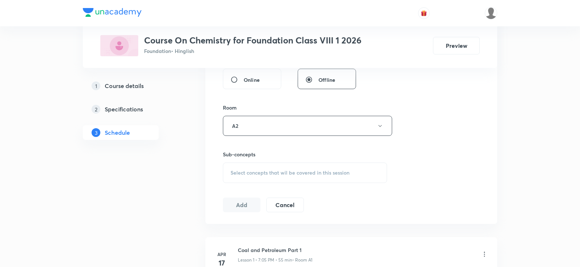
click at [280, 172] on span "Select concepts that wil be covered in this session" at bounding box center [290, 173] width 119 height 6
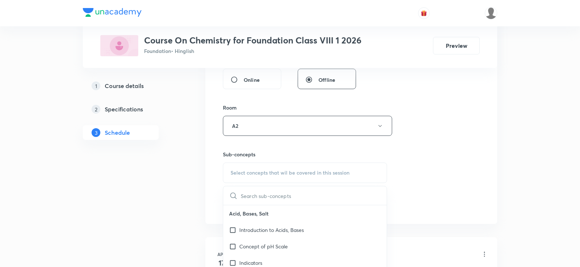
drag, startPoint x: 280, startPoint y: 172, endPoint x: 243, endPoint y: 178, distance: 37.3
click at [243, 178] on div "Select concepts that wil be covered in this session" at bounding box center [305, 172] width 164 height 20
click at [246, 173] on span "Select concepts that wil be covered in this session" at bounding box center [290, 173] width 119 height 6
click at [246, 194] on input "text" at bounding box center [314, 195] width 146 height 19
paste input "Atoms and Molecules part - 03"
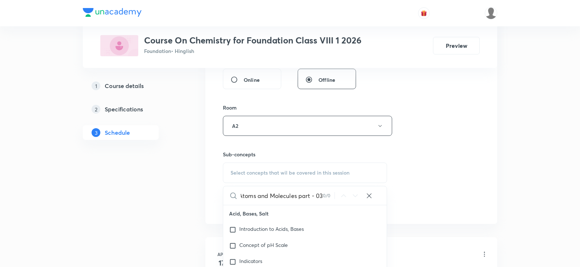
drag, startPoint x: 300, startPoint y: 195, endPoint x: 322, endPoint y: 193, distance: 21.9
click at [322, 193] on input "Atoms and Molecules part - 03" at bounding box center [282, 195] width 82 height 19
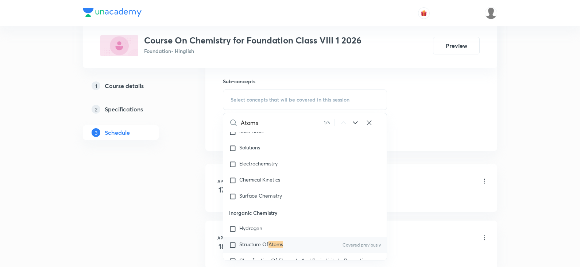
scroll to position [3141, 0]
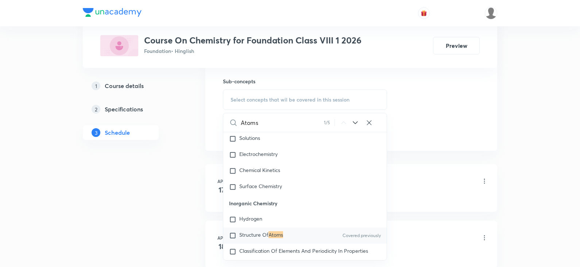
type input "Atoms"
click at [234, 232] on input "checkbox" at bounding box center [234, 235] width 10 height 7
checkbox input "true"
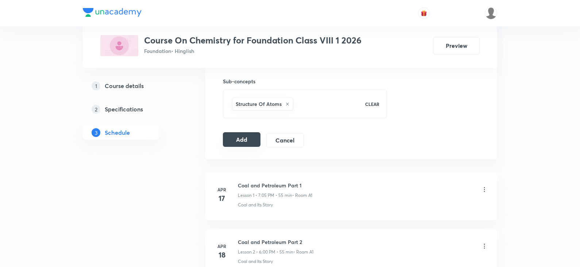
click at [233, 133] on button "Add" at bounding box center [242, 139] width 38 height 15
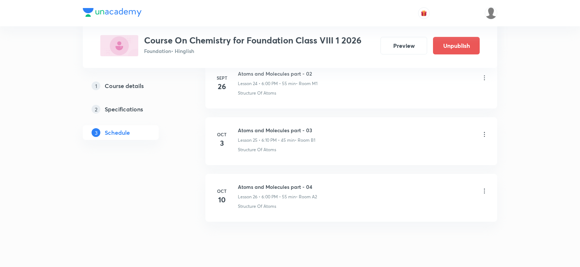
scroll to position [1454, 0]
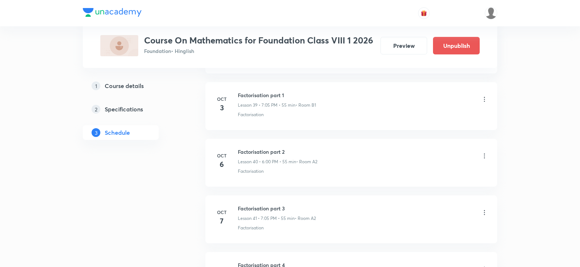
scroll to position [2695, 0]
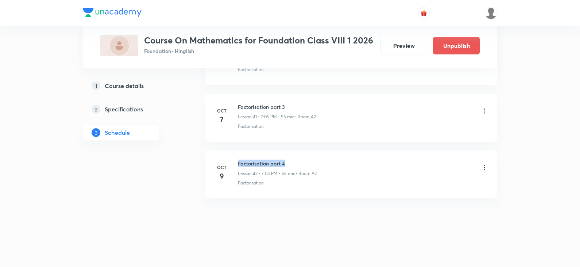
drag, startPoint x: 239, startPoint y: 162, endPoint x: 311, endPoint y: 160, distance: 72.7
click at [311, 160] on h6 "Factorisation part 4" at bounding box center [277, 163] width 79 height 8
copy h6 "Factorisation part 4"
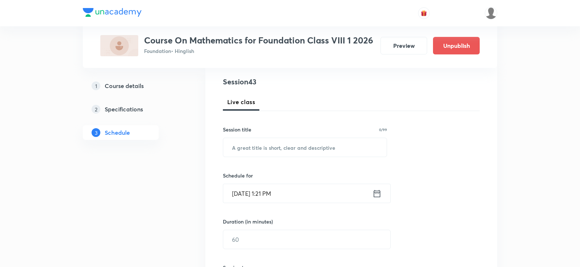
scroll to position [0, 0]
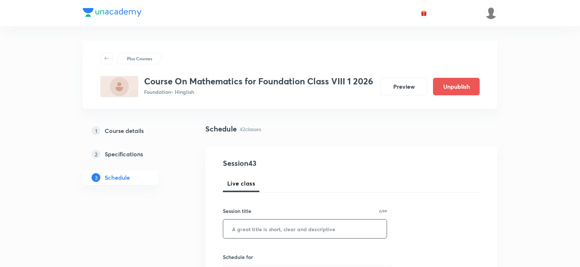
click at [317, 226] on input "text" at bounding box center [305, 228] width 164 height 19
paste input "Factorisation part 4"
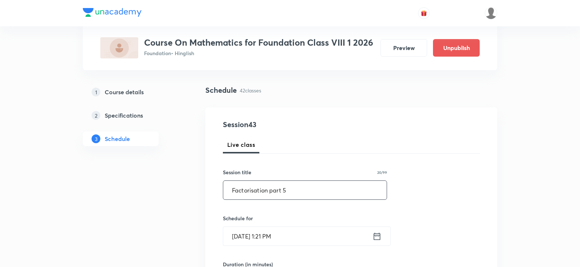
scroll to position [73, 0]
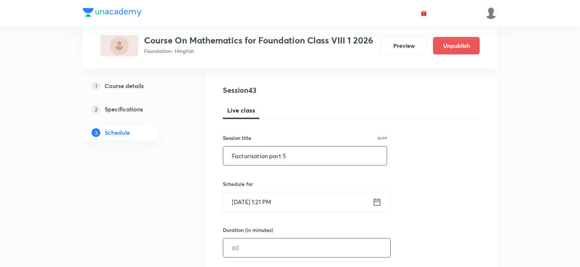
type input "Factorisation part 5"
click at [245, 243] on input "text" at bounding box center [306, 247] width 167 height 19
type input "4"
type input "55"
click at [232, 200] on input "[DATE] 1:21 PM" at bounding box center [297, 201] width 149 height 19
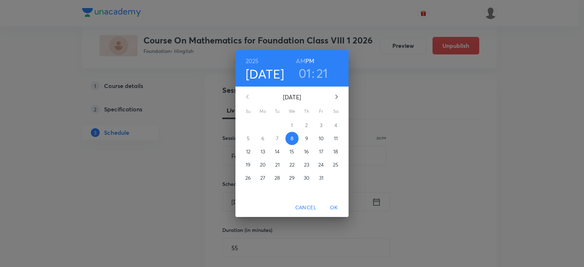
click at [320, 138] on p "10" at bounding box center [321, 138] width 5 height 7
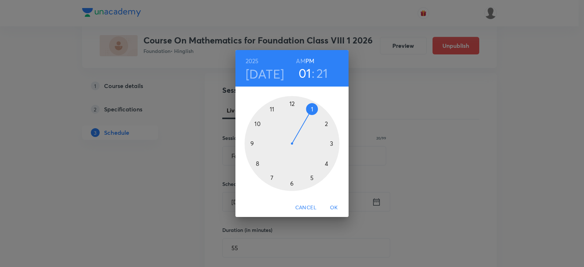
click at [272, 178] on div at bounding box center [292, 143] width 95 height 95
click at [312, 109] on div at bounding box center [292, 143] width 95 height 95
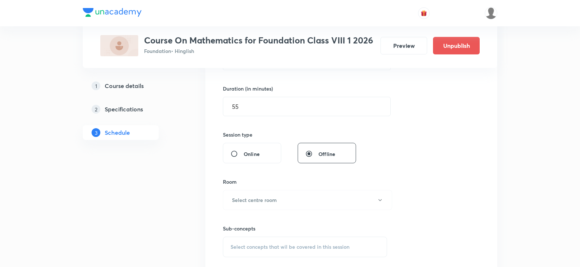
scroll to position [255, 0]
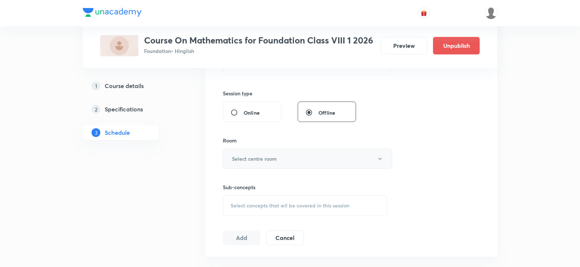
click at [290, 156] on button "Select centre room" at bounding box center [307, 159] width 169 height 20
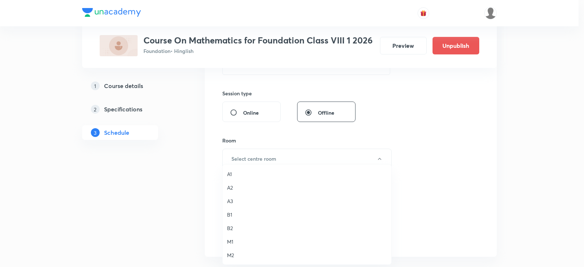
click at [233, 250] on li "M2" at bounding box center [307, 255] width 169 height 14
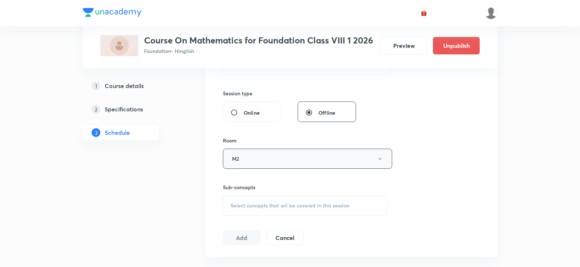
click at [270, 158] on button "M2" at bounding box center [307, 159] width 169 height 20
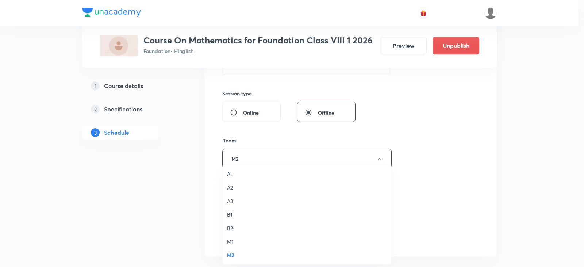
click at [234, 185] on span "A2" at bounding box center [307, 188] width 160 height 8
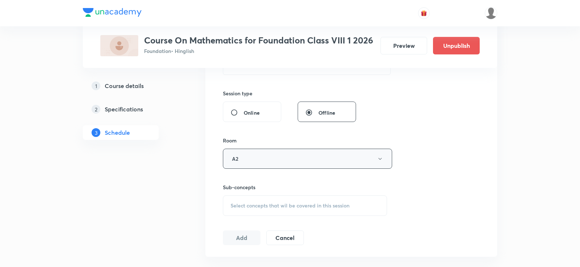
scroll to position [292, 0]
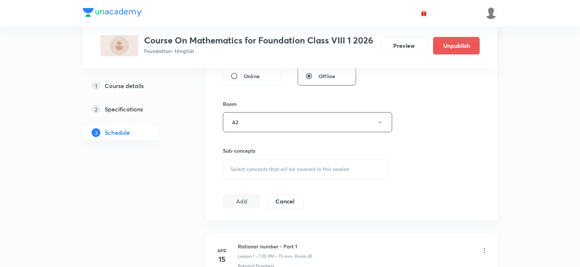
click at [247, 170] on span "Select concepts that wil be covered in this session" at bounding box center [290, 169] width 119 height 6
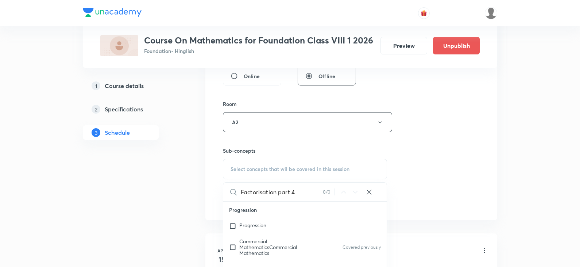
drag, startPoint x: 279, startPoint y: 193, endPoint x: 326, endPoint y: 191, distance: 46.8
click at [326, 191] on div "Factorisation part 4 0 / 0 ​" at bounding box center [305, 191] width 164 height 19
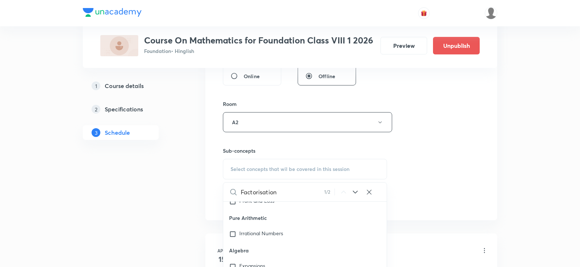
scroll to position [9009, 0]
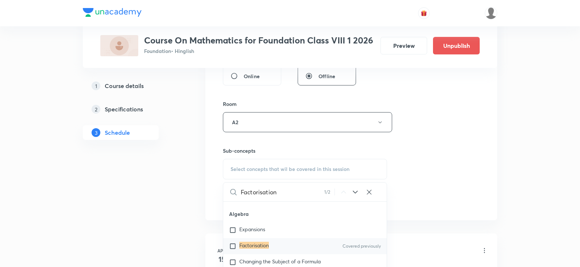
type input "Factorisation"
click at [233, 250] on input "checkbox" at bounding box center [234, 245] width 10 height 7
checkbox input "true"
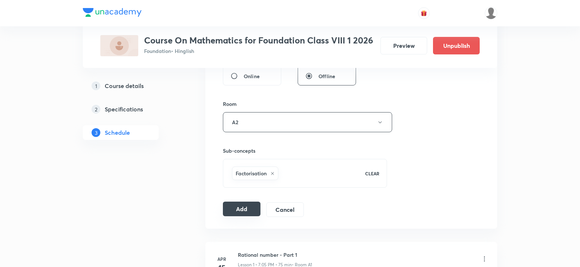
click at [250, 209] on button "Add" at bounding box center [242, 208] width 38 height 15
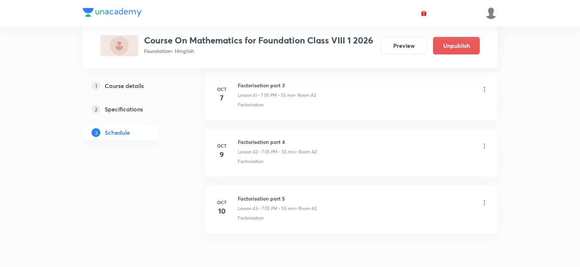
scroll to position [2416, 0]
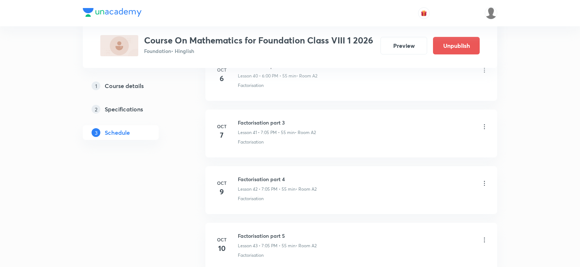
scroll to position [2343, 0]
click at [224, 136] on h4 "7" at bounding box center [222, 135] width 15 height 11
click at [230, 136] on div "[DATE]" at bounding box center [226, 133] width 23 height 18
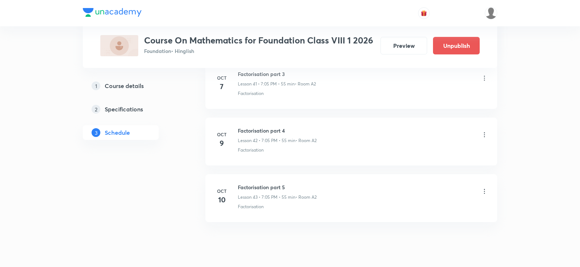
scroll to position [2416, 0]
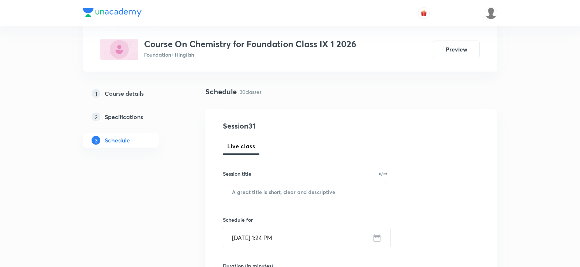
scroll to position [36, 0]
click at [238, 240] on input "[DATE] 1:24 PM" at bounding box center [297, 238] width 149 height 19
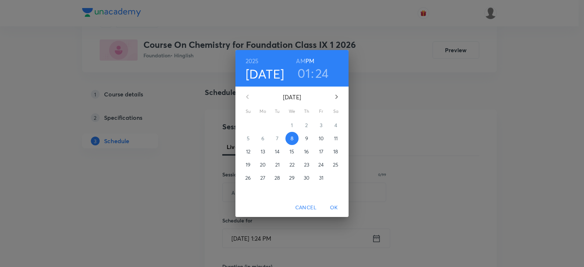
click at [324, 141] on p "10" at bounding box center [321, 138] width 5 height 7
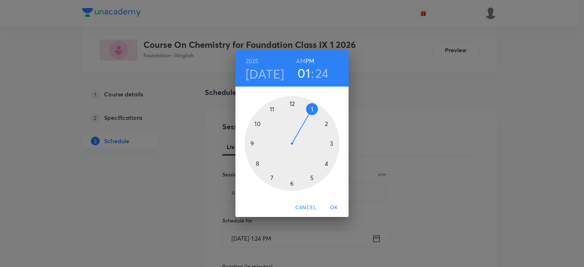
click at [270, 178] on div at bounding box center [292, 143] width 95 height 95
click at [312, 108] on div at bounding box center [292, 143] width 95 height 95
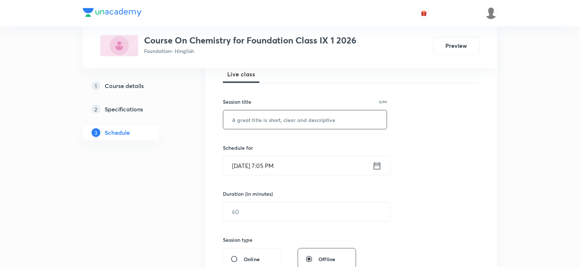
scroll to position [109, 0]
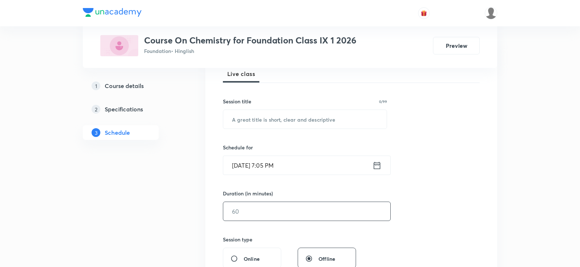
click at [244, 211] on input "text" at bounding box center [306, 211] width 167 height 19
click at [246, 212] on input "55" at bounding box center [306, 211] width 167 height 19
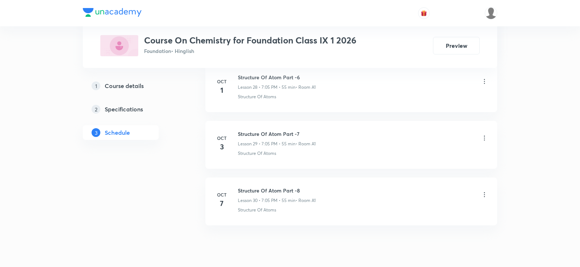
scroll to position [2015, 0]
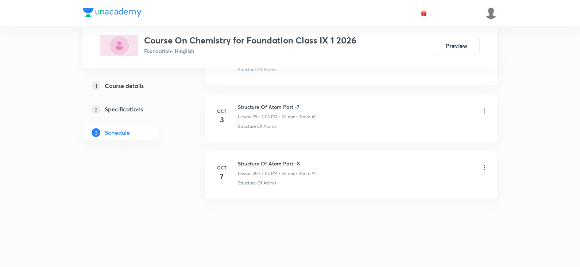
type input "55"
drag, startPoint x: 238, startPoint y: 164, endPoint x: 339, endPoint y: 171, distance: 101.3
click at [339, 171] on div "[DATE] Structure Of Atom Part -8 Lesson 30 • 7:05 PM • 55 min • Room A1 Structu…" at bounding box center [352, 172] width 274 height 27
click at [328, 178] on div "Structure Of Atom Part -8 Lesson 30 • 7:05 PM • 55 min • Room A1 Structure Of A…" at bounding box center [363, 172] width 250 height 27
drag, startPoint x: 238, startPoint y: 163, endPoint x: 365, endPoint y: 163, distance: 126.6
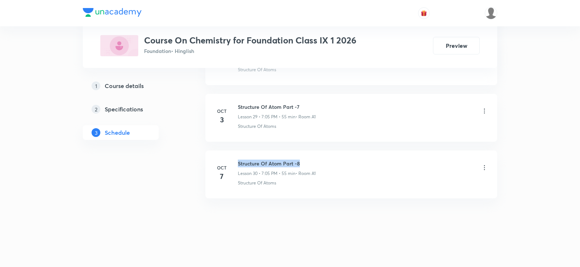
click at [365, 163] on div "Structure Of Atom Part -8 Lesson 30 • 7:05 PM • 55 min • Room A1" at bounding box center [363, 167] width 250 height 17
copy h6 "Structure Of Atom Part -8"
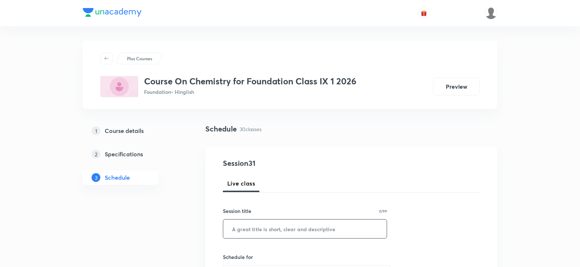
click at [249, 229] on input "text" at bounding box center [305, 228] width 164 height 19
paste input "Structure Of Atom Part -8"
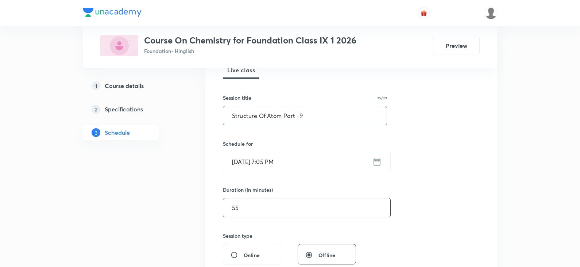
scroll to position [146, 0]
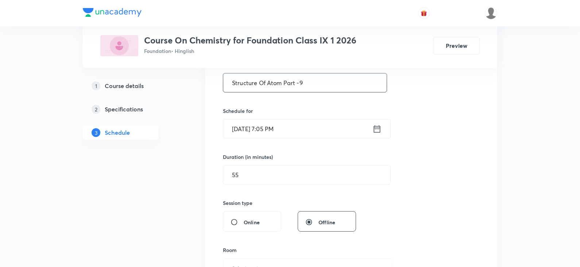
type input "Structure Of Atom Part -9"
click at [246, 129] on input "[DATE] 7:05 PM" at bounding box center [297, 128] width 149 height 19
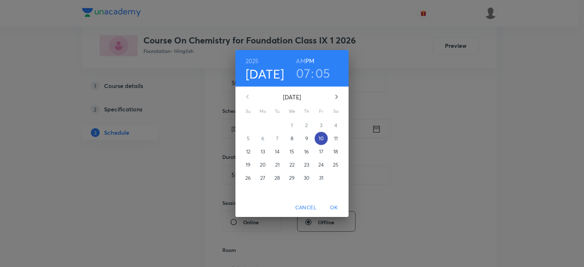
click at [320, 139] on p "10" at bounding box center [321, 138] width 5 height 7
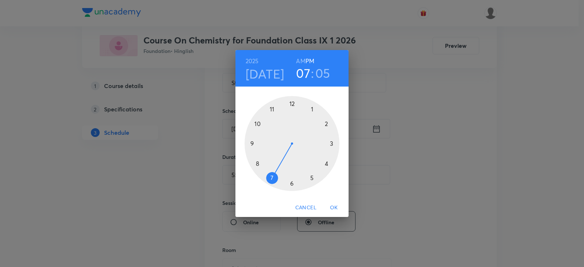
click at [442, 136] on div "[DATE] 07 : 05 AM PM 1 2 3 4 5 6 7 8 9 10 11 12 Cancel OK" at bounding box center [292, 133] width 584 height 267
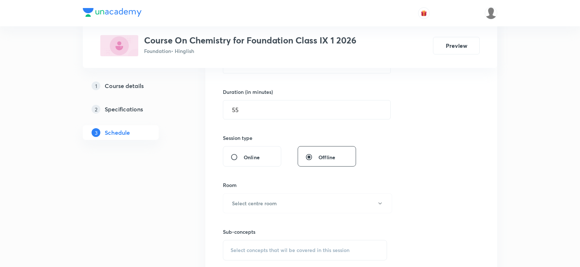
scroll to position [255, 0]
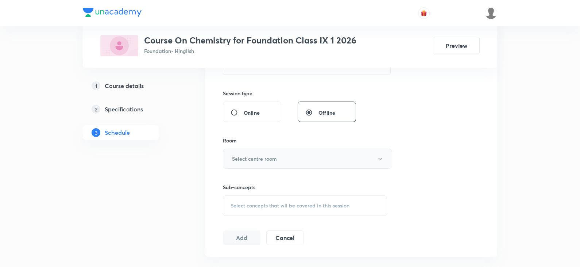
click at [264, 165] on button "Select centre room" at bounding box center [307, 159] width 169 height 20
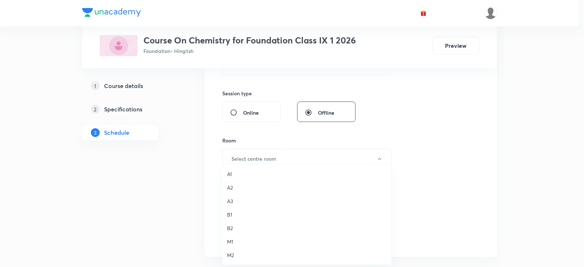
click at [231, 251] on span "M2" at bounding box center [307, 255] width 160 height 8
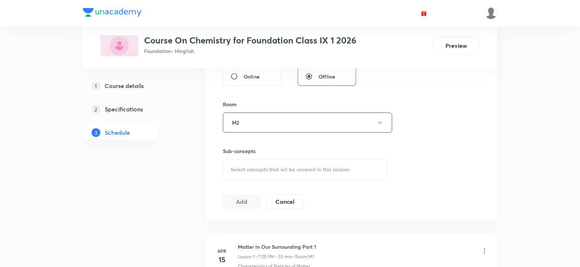
scroll to position [292, 0]
click at [247, 124] on button "M2" at bounding box center [307, 122] width 169 height 20
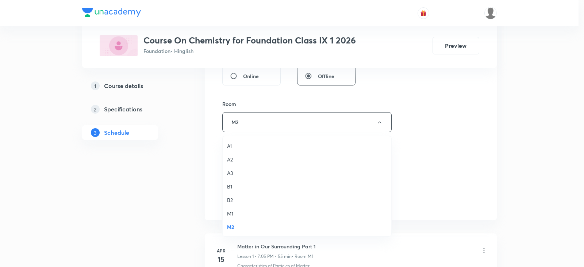
click at [232, 145] on span "A1" at bounding box center [307, 146] width 160 height 8
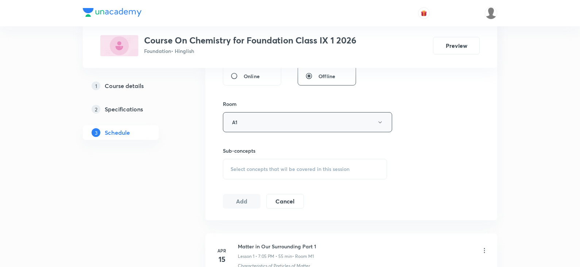
click at [266, 127] on button "A1" at bounding box center [307, 122] width 169 height 20
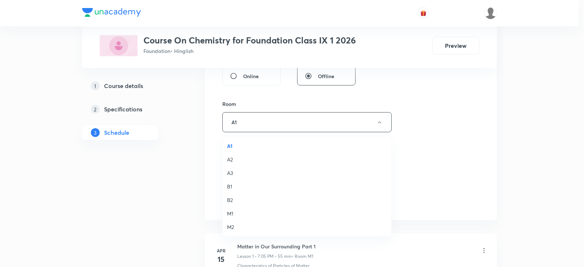
click at [232, 157] on span "A2" at bounding box center [307, 159] width 160 height 8
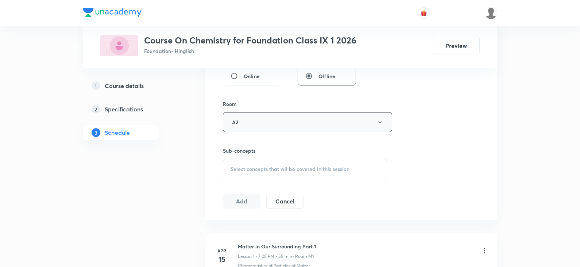
click at [235, 124] on button "A2" at bounding box center [307, 122] width 169 height 20
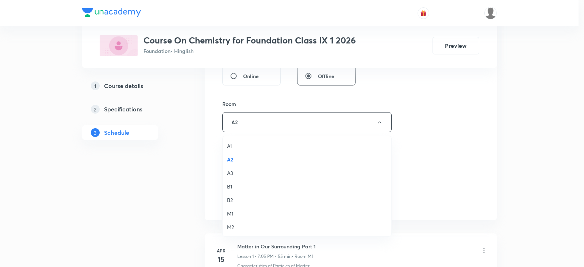
click at [231, 148] on span "A1" at bounding box center [307, 146] width 160 height 8
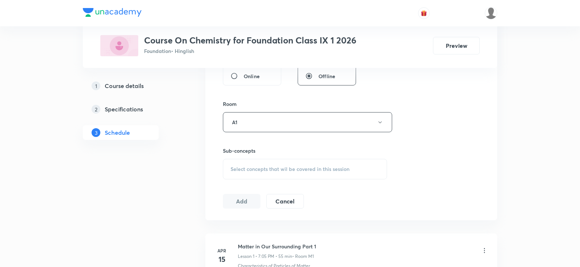
click at [245, 169] on span "Select concepts that wil be covered in this session" at bounding box center [290, 169] width 119 height 6
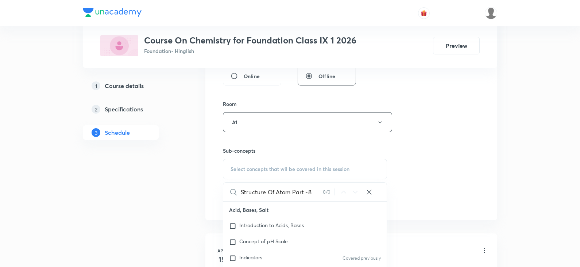
drag, startPoint x: 291, startPoint y: 190, endPoint x: 338, endPoint y: 190, distance: 47.4
click at [338, 190] on div "Structure Of Atom Part -8 0 / 0 ​" at bounding box center [305, 191] width 164 height 19
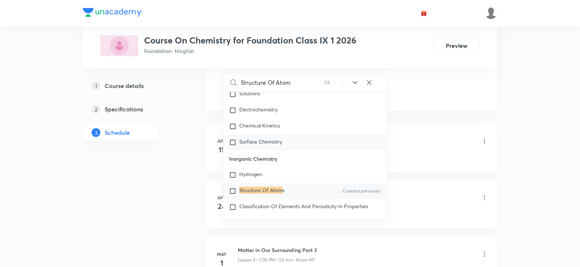
scroll to position [3131, 0]
type input "Structure Of Atom"
click at [234, 187] on input "checkbox" at bounding box center [234, 190] width 10 height 7
checkbox input "true"
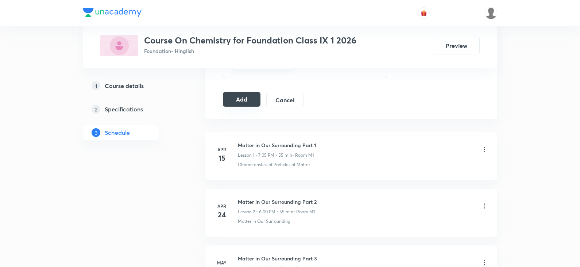
click at [235, 99] on button "Add" at bounding box center [242, 99] width 38 height 15
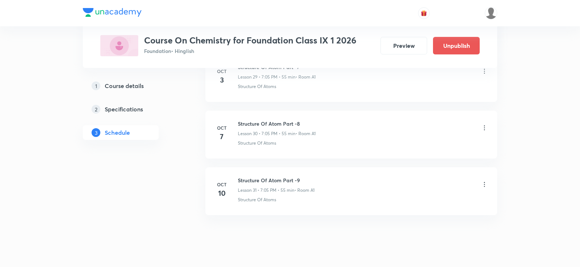
scroll to position [1737, 0]
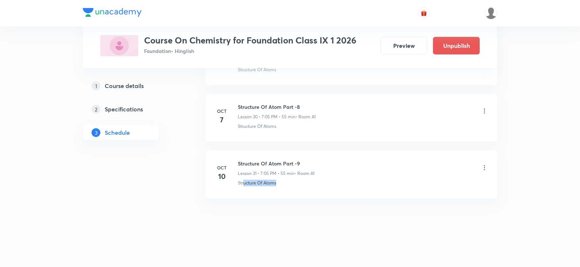
drag, startPoint x: 244, startPoint y: 183, endPoint x: 281, endPoint y: 183, distance: 37.2
click at [281, 183] on div "Structure Of Atoms" at bounding box center [363, 183] width 250 height 7
click at [314, 182] on div "Structure Of Atoms" at bounding box center [363, 183] width 250 height 7
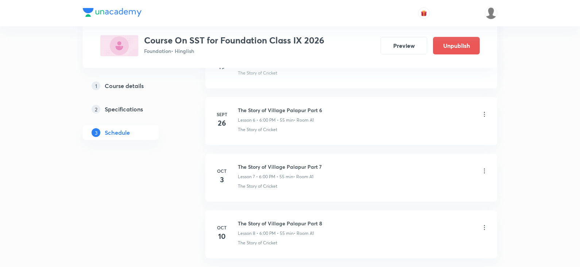
scroll to position [777, 0]
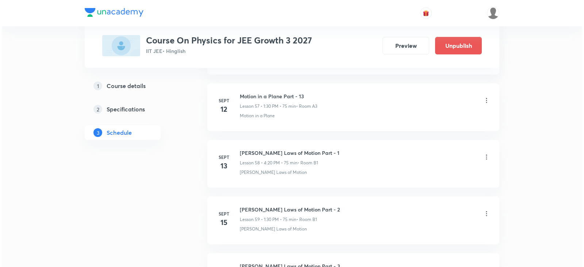
scroll to position [4504, 0]
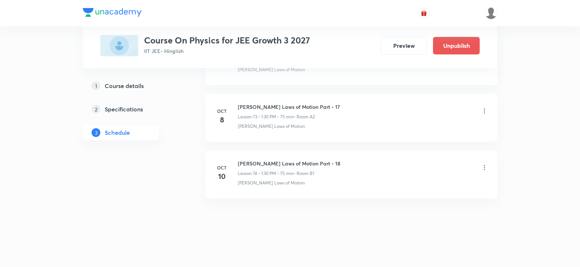
click at [486, 112] on icon at bounding box center [484, 110] width 7 height 7
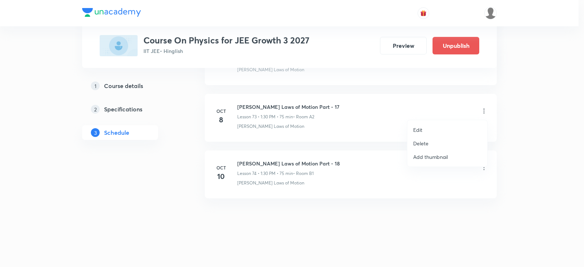
click at [428, 129] on li "Edit" at bounding box center [447, 130] width 80 height 14
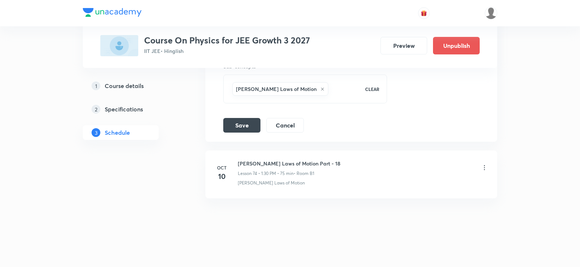
scroll to position [4377, 0]
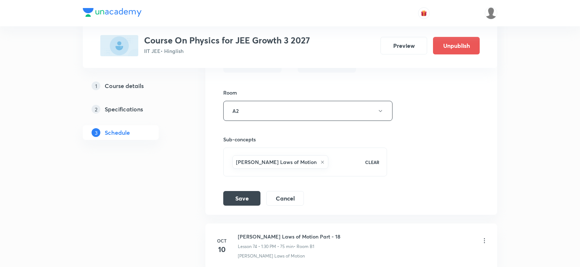
click at [321, 162] on icon at bounding box center [322, 162] width 3 height 3
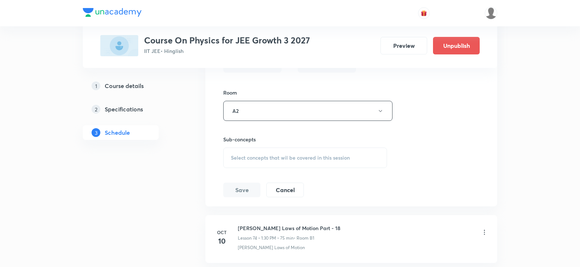
click at [269, 159] on span "Select concepts that wil be covered in this session" at bounding box center [290, 158] width 119 height 6
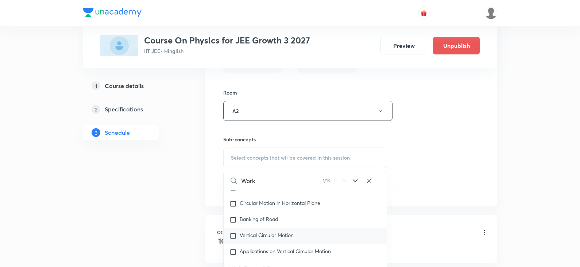
scroll to position [1790, 0]
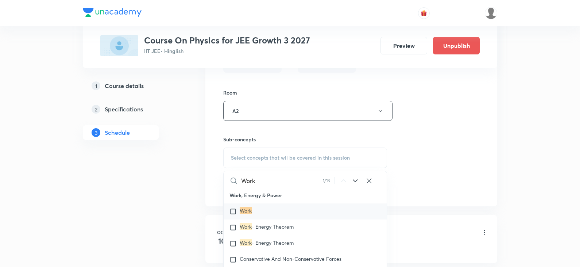
type input "Work"
click at [234, 214] on input "checkbox" at bounding box center [235, 211] width 10 height 7
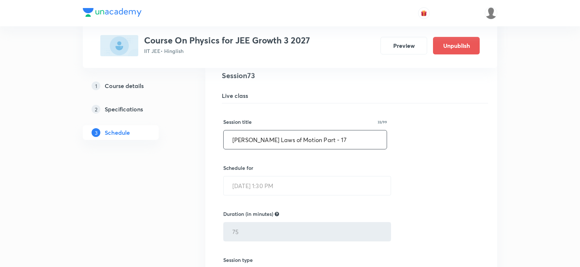
scroll to position [4121, 0]
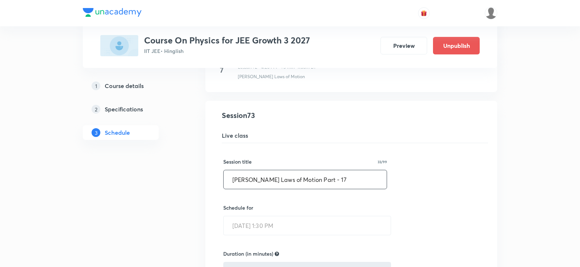
drag, startPoint x: 234, startPoint y: 178, endPoint x: 300, endPoint y: 178, distance: 66.1
click at [300, 178] on input "[PERSON_NAME] Laws of Motion Part - 17" at bounding box center [305, 179] width 163 height 19
click at [336, 181] on input "Work , Power and Energy Part - 17" at bounding box center [305, 179] width 163 height 19
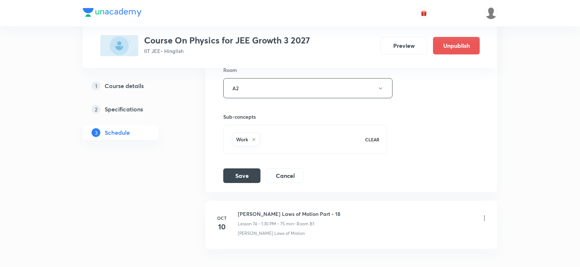
scroll to position [4450, 0]
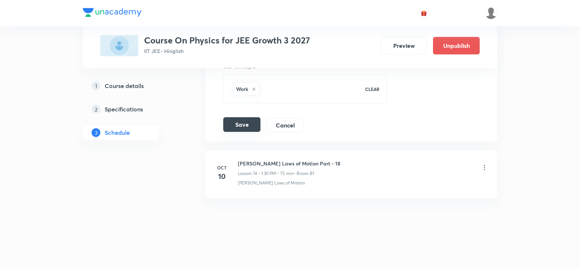
type input "Work , Power and Energy Part - 1"
click at [251, 130] on button "Save" at bounding box center [241, 124] width 37 height 15
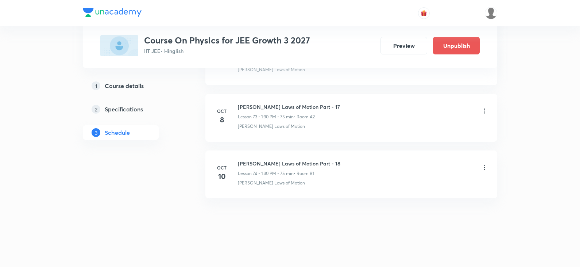
scroll to position [4169, 0]
click at [485, 163] on div "[PERSON_NAME] Laws of Motion Part - 18 Lesson 74 • 1:30 PM • 75 min • Room B1" at bounding box center [363, 167] width 250 height 17
click at [484, 168] on icon at bounding box center [484, 167] width 1 height 5
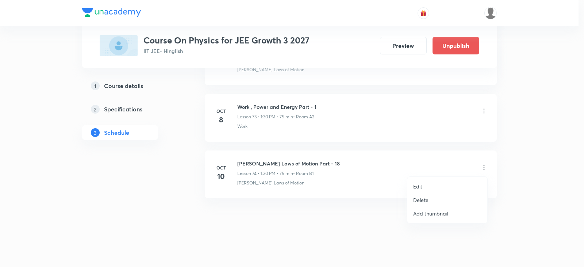
click at [383, 122] on div at bounding box center [292, 133] width 584 height 267
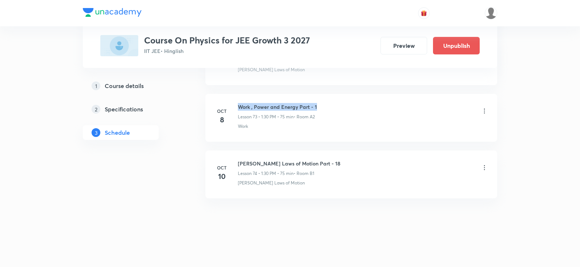
drag, startPoint x: 239, startPoint y: 107, endPoint x: 323, endPoint y: 109, distance: 84.7
click at [323, 109] on div "Work , Power and Energy Part - 1 Lesson 73 • 1:30 PM • 75 min • Room A2" at bounding box center [363, 111] width 250 height 17
copy h6 "Work , Power and Energy Part - 1"
click at [483, 167] on icon at bounding box center [484, 167] width 7 height 7
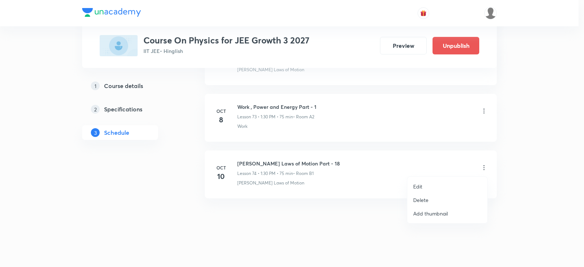
click at [421, 185] on p "Edit" at bounding box center [417, 186] width 9 height 8
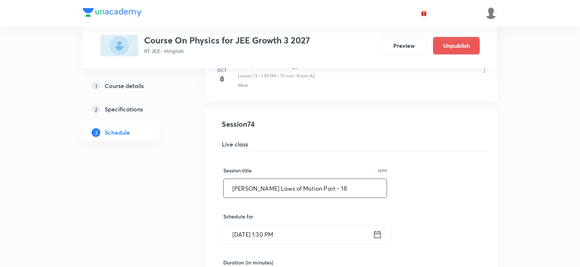
drag, startPoint x: 230, startPoint y: 188, endPoint x: 341, endPoint y: 185, distance: 111.7
click at [341, 185] on input "Newton's Laws of Motion Part - 18" at bounding box center [305, 188] width 163 height 19
paste input "Work , Power and Energy Part - 1"
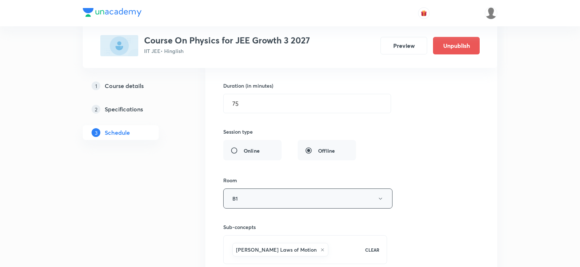
scroll to position [4388, 0]
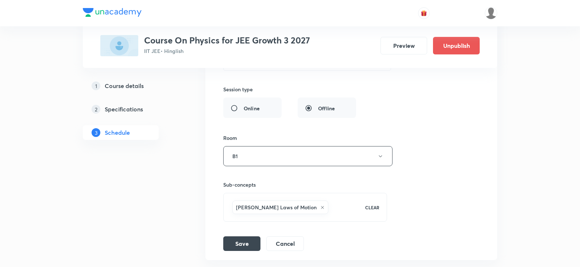
type input "Work , Power and Energy Part - 2"
click at [320, 208] on icon at bounding box center [322, 207] width 4 height 4
click at [270, 205] on span "Select concepts that wil be covered in this session" at bounding box center [290, 203] width 119 height 6
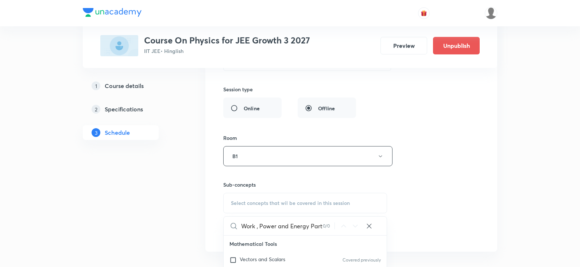
scroll to position [0, 8]
drag, startPoint x: 303, startPoint y: 226, endPoint x: 336, endPoint y: 226, distance: 32.8
click at [334, 226] on div "Work , Power and Energy Part - 1 0 / 0 ​" at bounding box center [305, 225] width 163 height 19
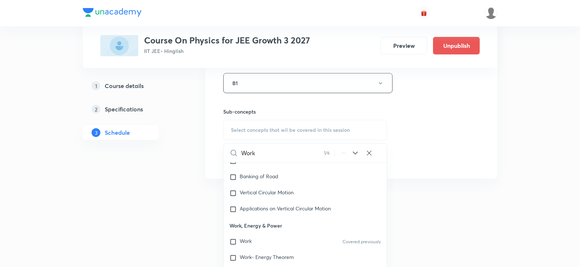
scroll to position [1731, 0]
type input "Work"
drag, startPoint x: 230, startPoint y: 228, endPoint x: 277, endPoint y: 231, distance: 47.5
click at [276, 231] on p "Work, Energy & Power" at bounding box center [305, 226] width 163 height 16
click at [302, 230] on p "Work, Energy & Power" at bounding box center [305, 226] width 163 height 16
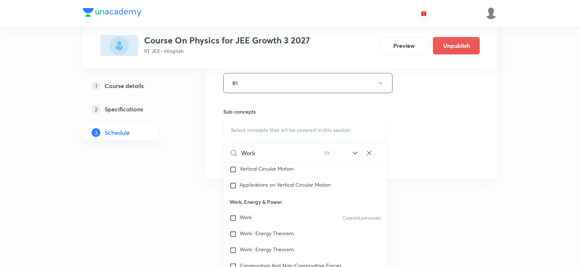
scroll to position [1768, 0]
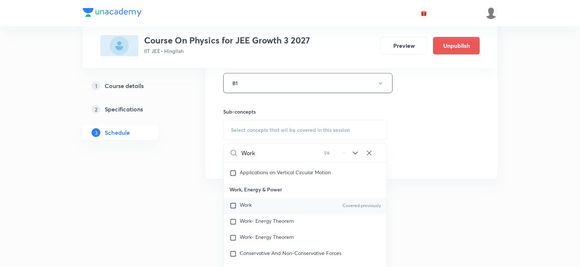
click at [235, 203] on input "checkbox" at bounding box center [235, 205] width 10 height 7
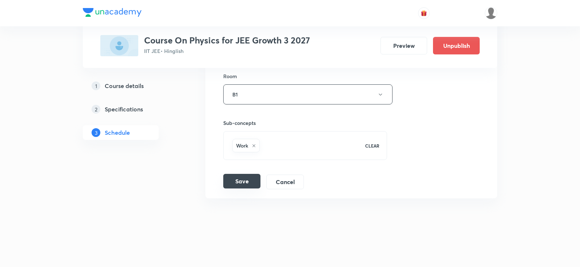
click at [250, 185] on button "Save" at bounding box center [241, 181] width 37 height 15
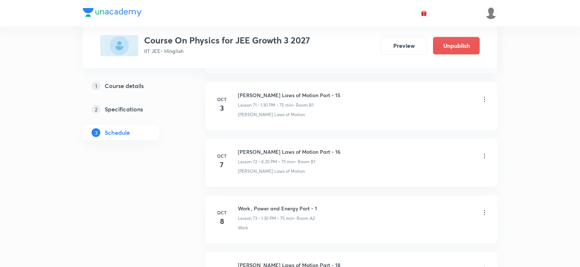
scroll to position [4059, 0]
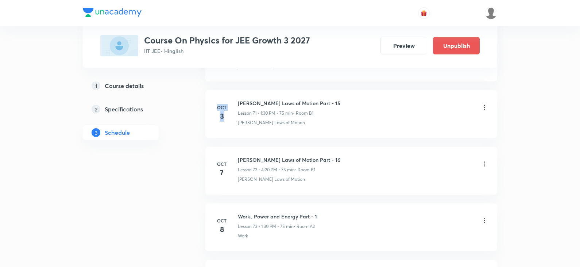
drag, startPoint x: 215, startPoint y: 105, endPoint x: 224, endPoint y: 118, distance: 15.4
click at [224, 118] on div "Oct 3" at bounding box center [222, 113] width 15 height 18
click at [228, 108] on h6 "Oct" at bounding box center [222, 107] width 15 height 7
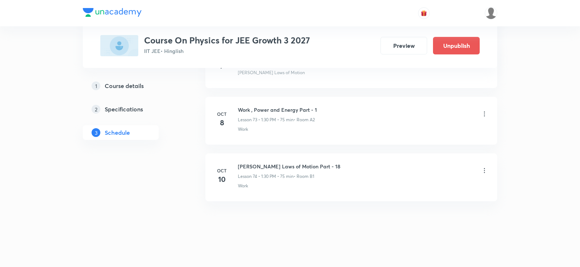
scroll to position [4169, 0]
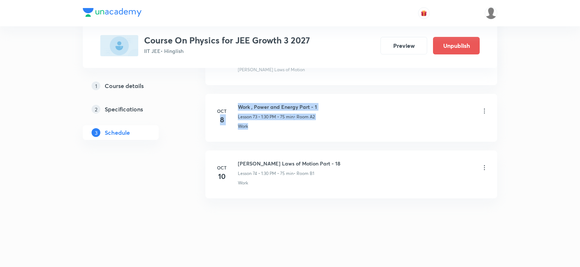
drag, startPoint x: 218, startPoint y: 133, endPoint x: 294, endPoint y: 136, distance: 76.7
click at [294, 136] on li "Oct 8 Work , Power and Energy Part - 1 Lesson 73 • 1:30 PM • 75 min • Room A2 W…" at bounding box center [351, 118] width 292 height 48
drag, startPoint x: 215, startPoint y: 106, endPoint x: 295, endPoint y: 131, distance: 83.3
click at [295, 131] on li "Oct 8 Work , Power and Energy Part - 1 Lesson 73 • 1:30 PM • 75 min • Room A2 W…" at bounding box center [351, 118] width 292 height 48
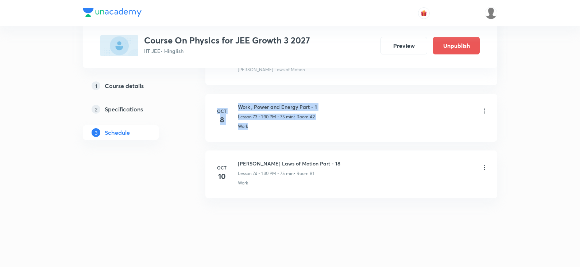
click at [283, 131] on li "Oct 8 Work , Power and Energy Part - 1 Lesson 73 • 1:30 PM • 75 min • Room A2 W…" at bounding box center [351, 118] width 292 height 48
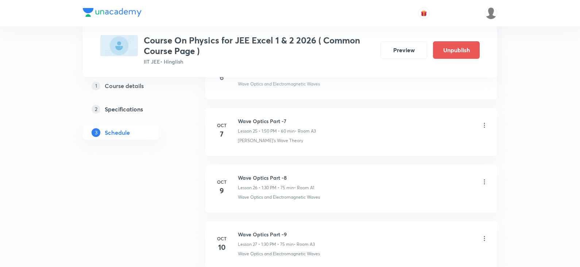
scroll to position [1788, 0]
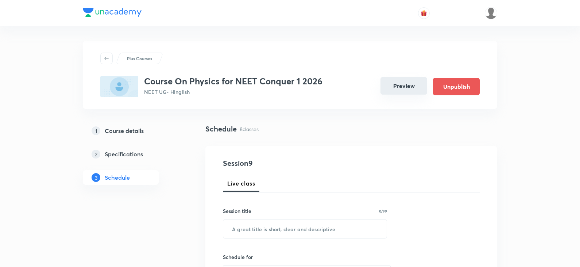
click at [392, 82] on button "Preview" at bounding box center [404, 86] width 47 height 18
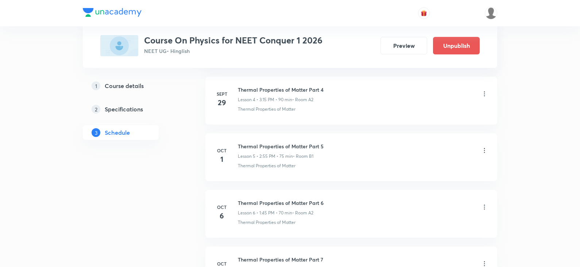
scroll to position [771, 0]
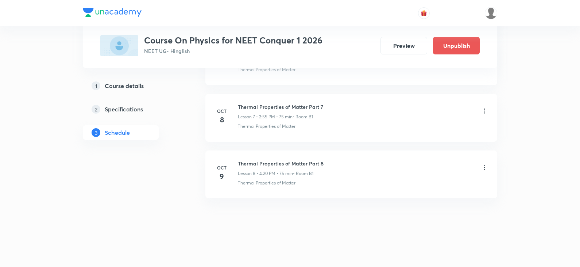
click at [484, 109] on icon at bounding box center [484, 110] width 7 height 7
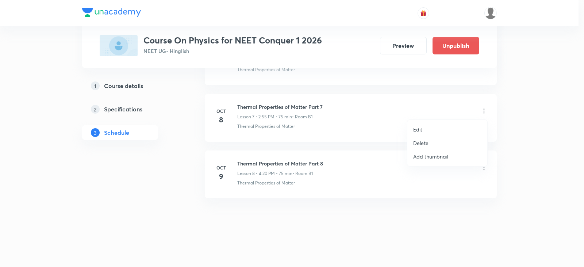
click at [426, 141] on p "Delete" at bounding box center [420, 143] width 15 height 8
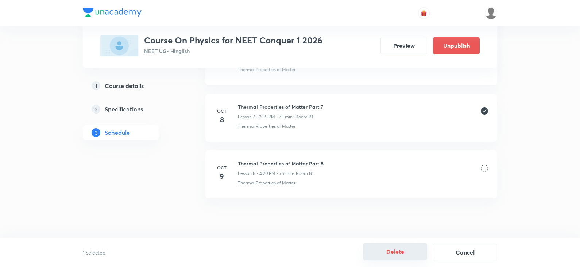
click at [399, 253] on button "Delete" at bounding box center [395, 252] width 64 height 18
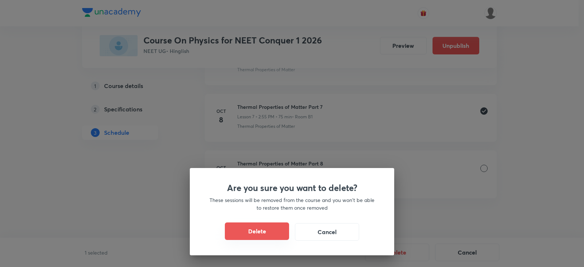
click at [238, 233] on button "Delete" at bounding box center [257, 231] width 64 height 18
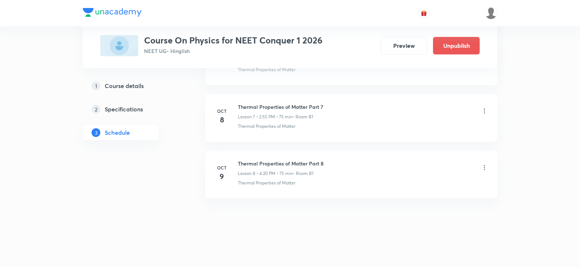
scroll to position [714, 0]
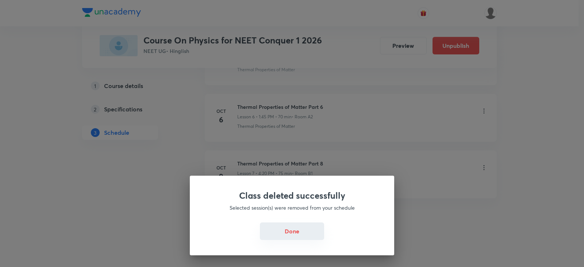
click at [270, 230] on button "Done" at bounding box center [292, 231] width 64 height 18
